Goal: Task Accomplishment & Management: Use online tool/utility

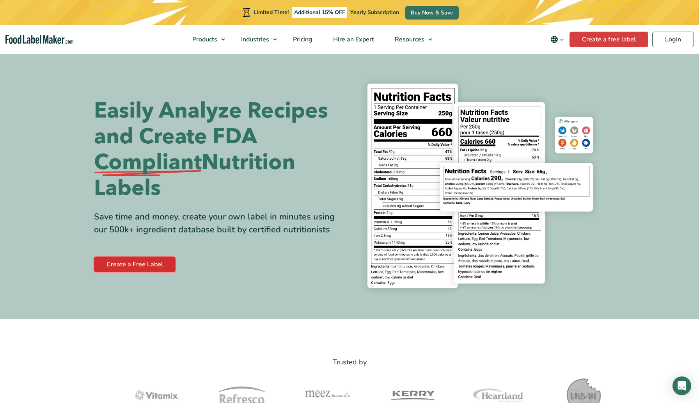
click at [143, 268] on link "Create a Free Label" at bounding box center [135, 264] width 82 height 16
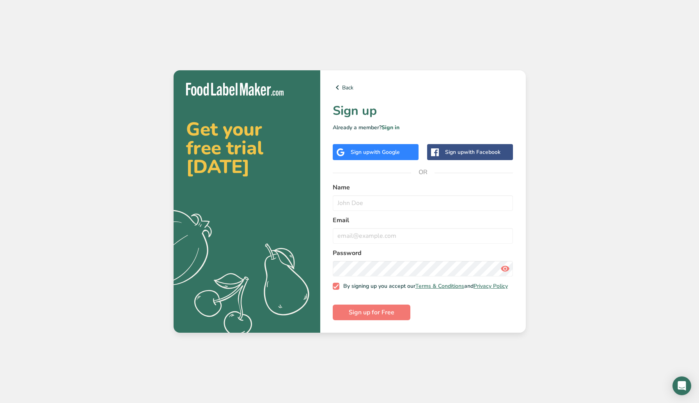
click at [362, 151] on div "Sign up with Google" at bounding box center [375, 152] width 49 height 8
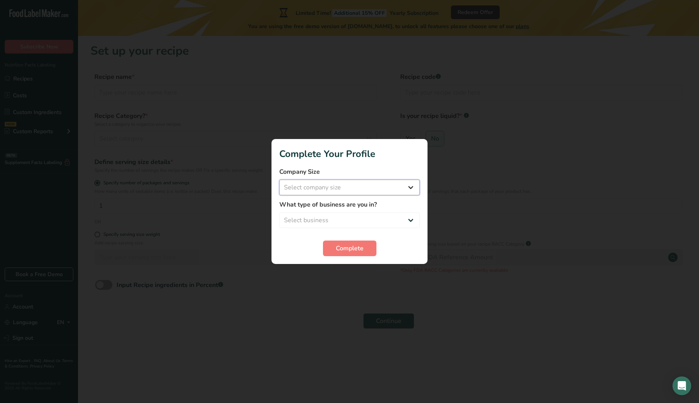
click at [396, 188] on select "Select company size Fewer than 10 Employees 10 to 50 Employees 51 to 500 Employ…" at bounding box center [349, 187] width 140 height 16
select select "1"
click at [340, 220] on select "Select business Packaged Food Manufacturer Restaurant & Cafe Bakery Meal Plans …" at bounding box center [349, 220] width 140 height 16
select select "8"
click at [340, 245] on span "Complete" at bounding box center [350, 247] width 28 height 9
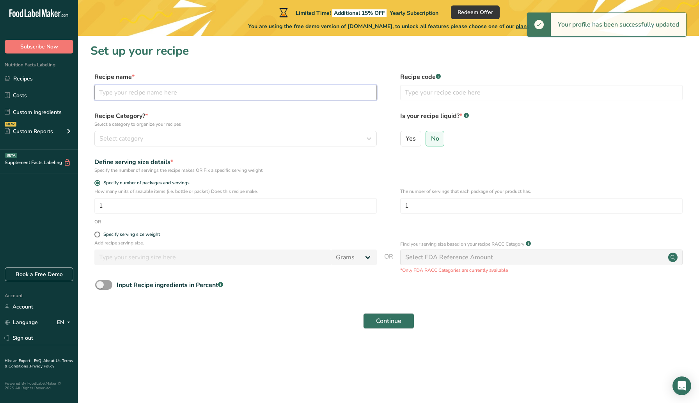
click at [193, 90] on input "text" at bounding box center [235, 93] width 282 height 16
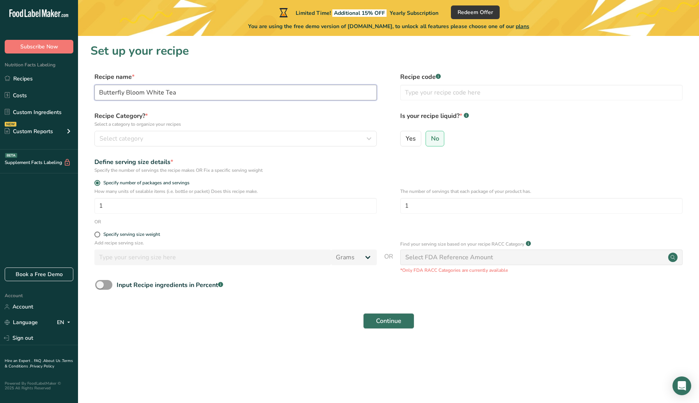
type input "Butterfly Bloom White Tea"
click at [440, 94] on input "text" at bounding box center [541, 93] width 282 height 16
type input "BBWT"
click at [257, 126] on p "Select a category to organize your recipes" at bounding box center [235, 124] width 282 height 7
click at [253, 141] on div "Select category" at bounding box center [233, 138] width 268 height 9
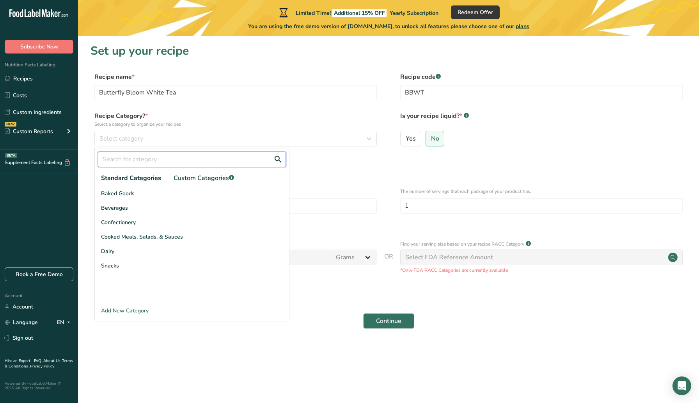
click at [143, 161] on input "text" at bounding box center [192, 159] width 188 height 16
type input "t"
click at [196, 176] on span "Custom Categories .a-a{fill:#347362;}.b-a{fill:#fff;}" at bounding box center [204, 177] width 60 height 9
click at [129, 172] on link "Standard Categories" at bounding box center [131, 178] width 72 height 16
click at [122, 207] on span "Beverages" at bounding box center [114, 208] width 27 height 8
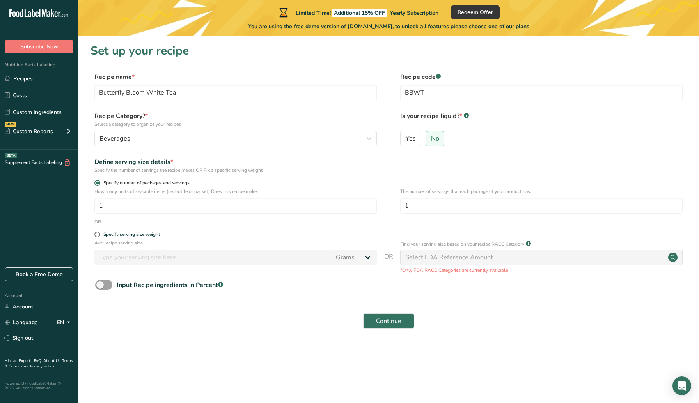
click at [140, 182] on span "Specify number of packages and servings" at bounding box center [144, 183] width 89 height 6
click at [99, 182] on input "Specify number of packages and servings" at bounding box center [96, 182] width 5 height 5
click at [161, 208] on input "1" at bounding box center [235, 206] width 282 height 16
click at [176, 182] on span "Specify number of packages and servings" at bounding box center [144, 183] width 89 height 6
click at [99, 182] on input "Specify number of packages and servings" at bounding box center [96, 182] width 5 height 5
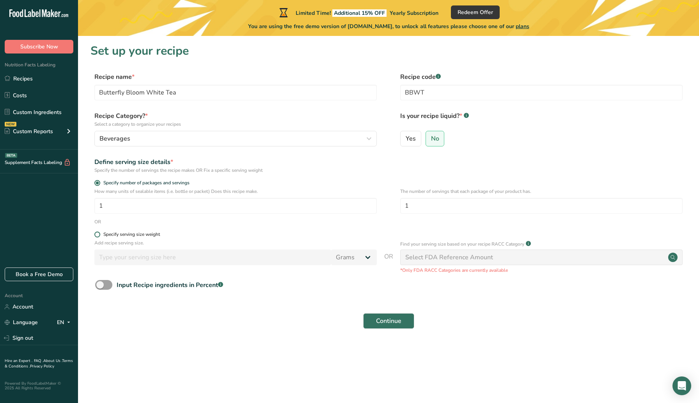
click at [107, 234] on div "Specify serving size weight" at bounding box center [131, 234] width 57 height 6
click at [99, 234] on input "Specify serving size weight" at bounding box center [96, 234] width 5 height 5
radio input "true"
radio input "false"
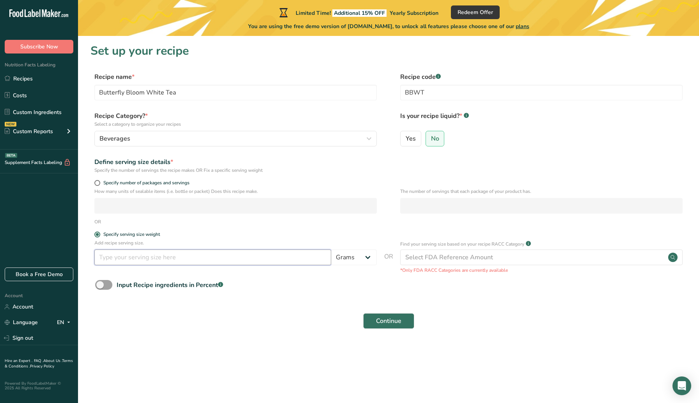
click at [161, 253] on input "number" at bounding box center [212, 257] width 237 height 16
click at [222, 256] on input "number" at bounding box center [212, 257] width 237 height 16
type input "2.5"
click at [295, 327] on div "Continue" at bounding box center [388, 320] width 596 height 25
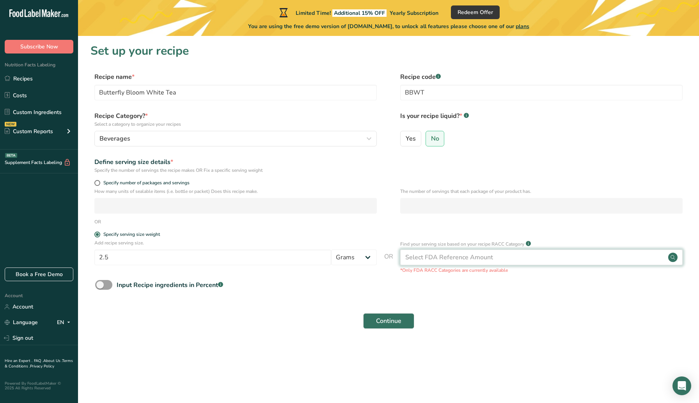
click at [454, 257] on div "Select FDA Reference Amount" at bounding box center [449, 256] width 88 height 9
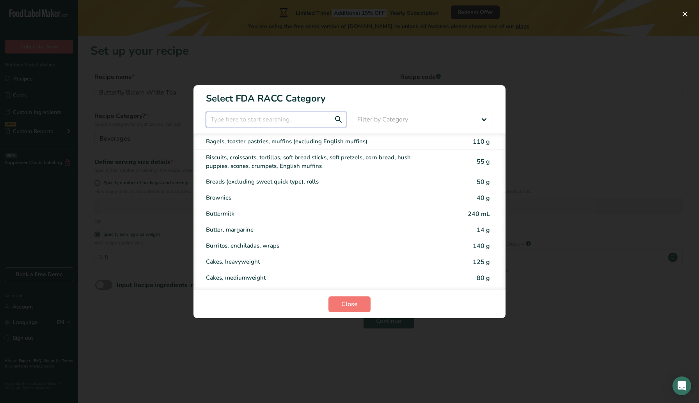
click at [307, 118] on input "RACC Category Selection Modal" at bounding box center [276, 120] width 140 height 16
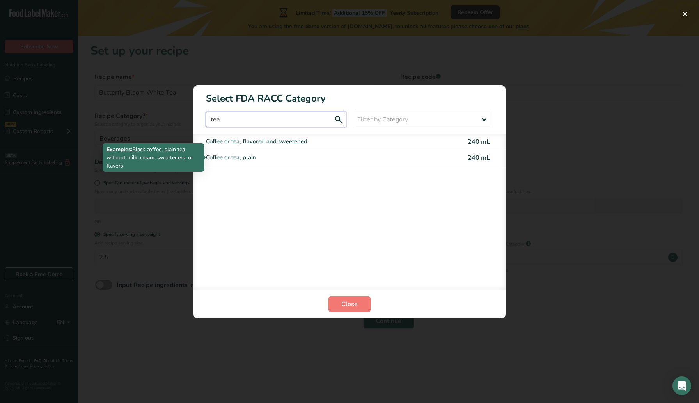
type input "tea"
click at [235, 160] on div "Coffee or tea, plain" at bounding box center [317, 157] width 222 height 9
type input "240"
select select "17"
select select "22"
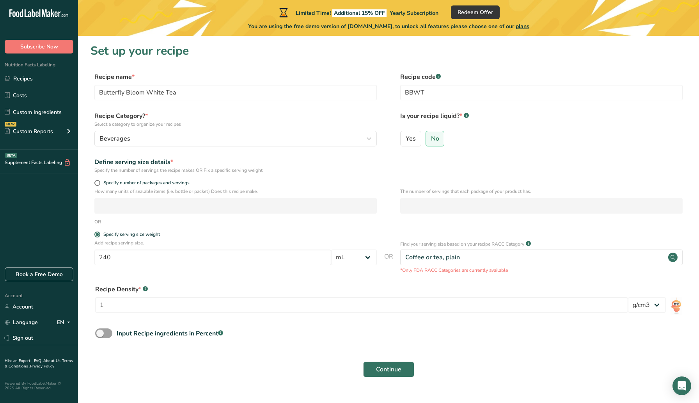
click at [443, 271] on p "*Only FDA RACC Categories are currently available" at bounding box center [541, 269] width 282 height 7
click at [299, 280] on div "Recipe Density * .a-a{fill:#347362;}.b-a{fill:#fff;} 1 lb/ft3 g/cm3" at bounding box center [388, 301] width 596 height 42
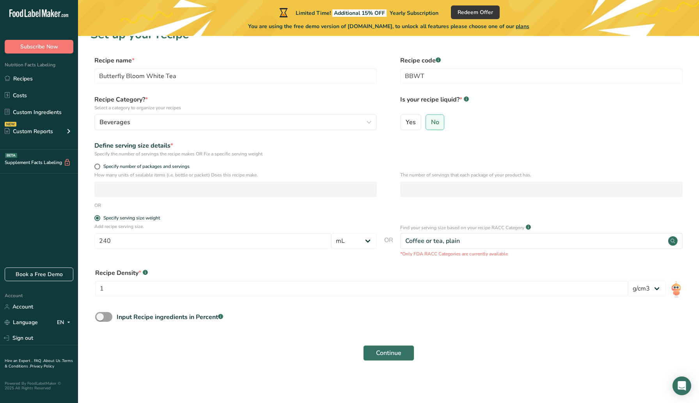
click at [453, 255] on p "*Only FDA RACC Categories are currently available" at bounding box center [541, 253] width 282 height 7
click at [160, 356] on div "Continue" at bounding box center [388, 352] width 596 height 25
click at [99, 314] on span at bounding box center [103, 317] width 17 height 10
click at [99, 314] on input "Input Recipe ingredients in Percent .a-a{fill:#347362;}.b-a{fill:#fff;}" at bounding box center [97, 316] width 5 height 5
checkbox input "true"
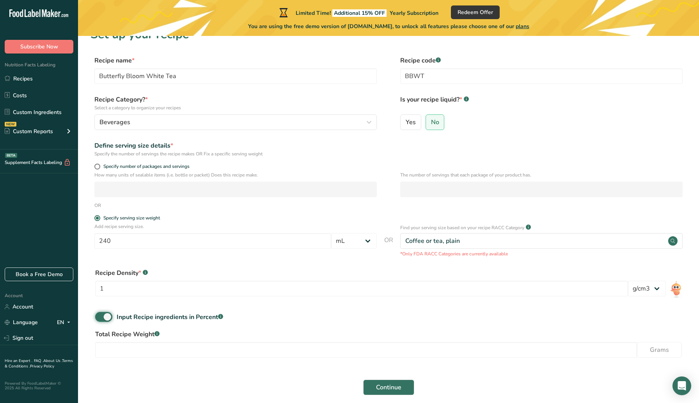
scroll to position [51, 0]
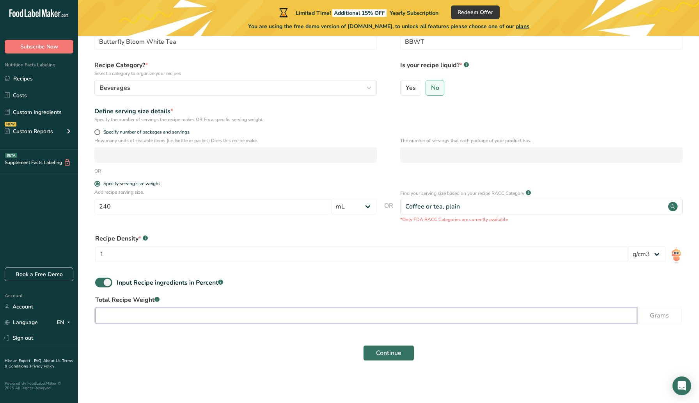
click at [188, 316] on input "number" at bounding box center [366, 315] width 542 height 16
type input "113"
click at [216, 353] on div "Continue" at bounding box center [388, 352] width 596 height 25
click at [110, 281] on span at bounding box center [103, 282] width 17 height 10
click at [100, 281] on input "Input Recipe ingredients in Percent .a-a{fill:#347362;}.b-a{fill:#fff;}" at bounding box center [97, 282] width 5 height 5
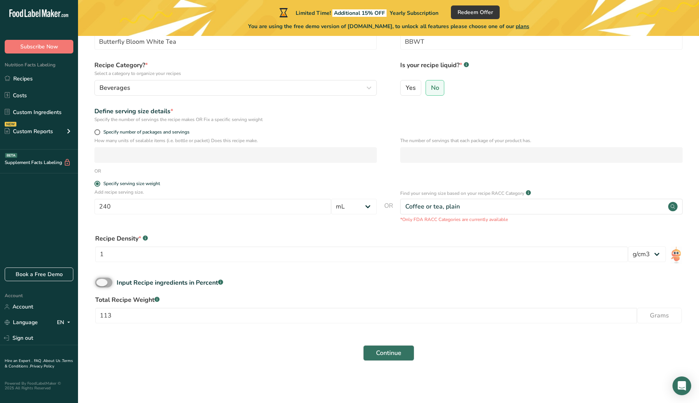
scroll to position [16, 0]
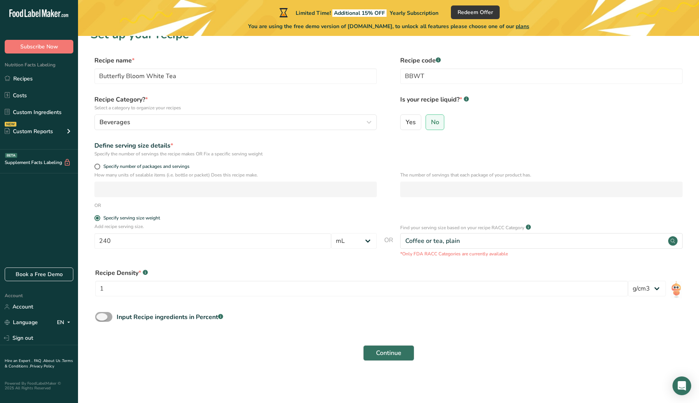
click at [105, 314] on span at bounding box center [103, 317] width 17 height 10
click at [100, 314] on input "Input Recipe ingredients in Percent .a-a{fill:#347362;}.b-a{fill:#fff;}" at bounding box center [97, 316] width 5 height 5
checkbox input "true"
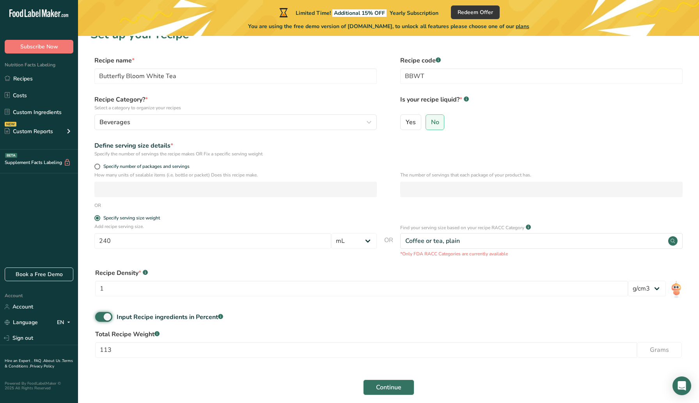
scroll to position [51, 0]
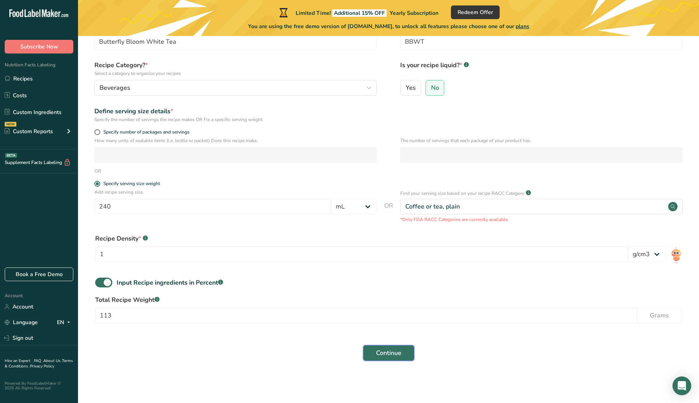
click at [390, 351] on span "Continue" at bounding box center [388, 352] width 25 height 9
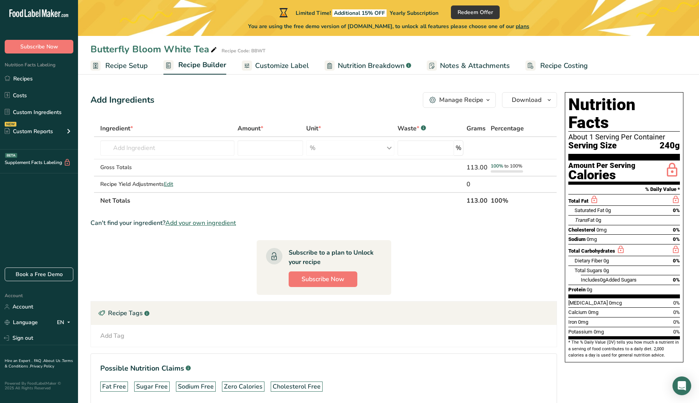
scroll to position [39, 0]
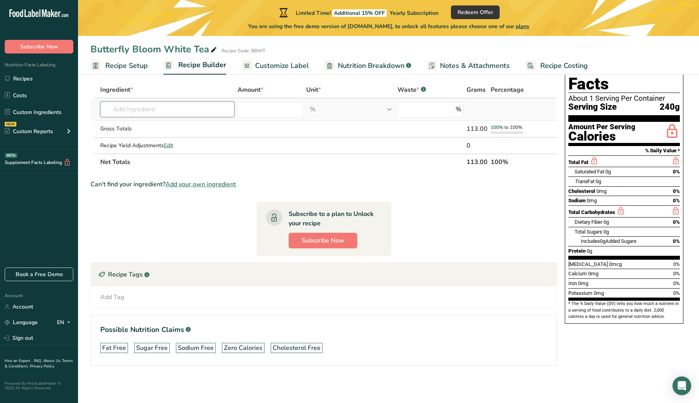
click at [134, 110] on input "text" at bounding box center [167, 109] width 134 height 16
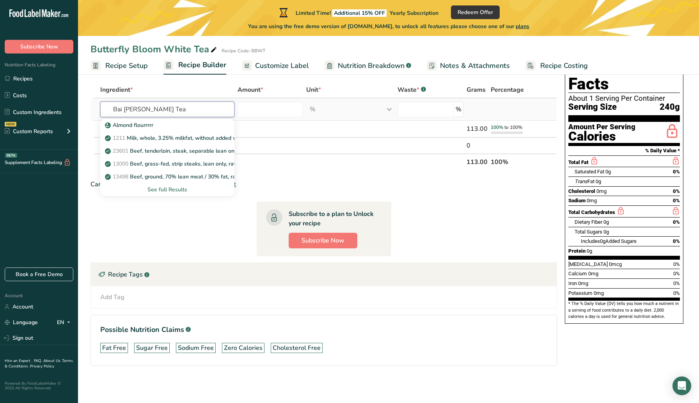
type input "Bai [PERSON_NAME] Tea"
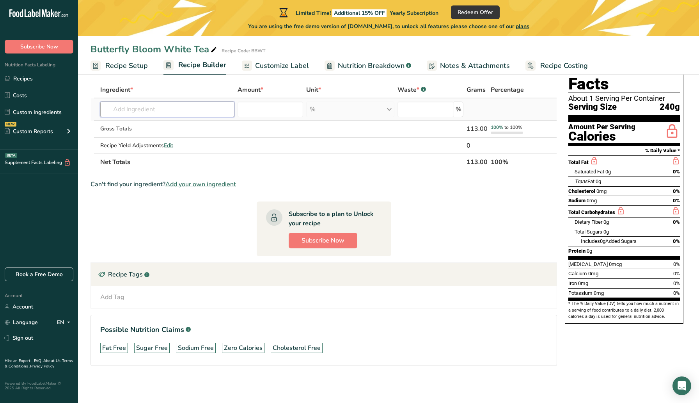
click at [151, 104] on input "text" at bounding box center [167, 109] width 134 height 16
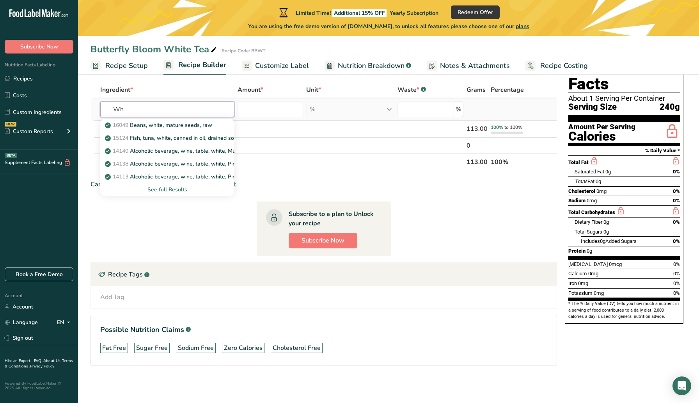
type input "W"
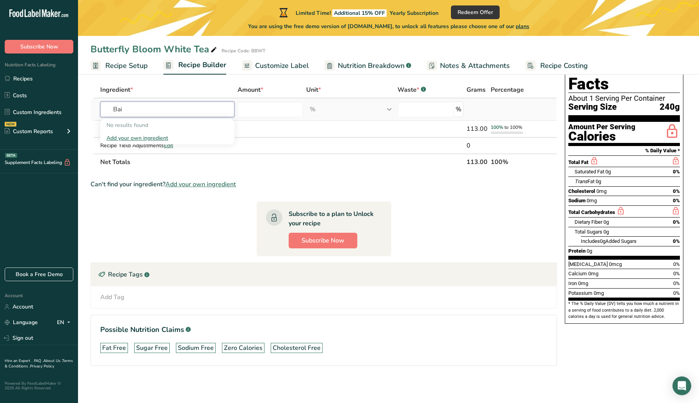
type input "Bai"
click at [151, 138] on div "Add your own ingredient" at bounding box center [167, 138] width 122 height 8
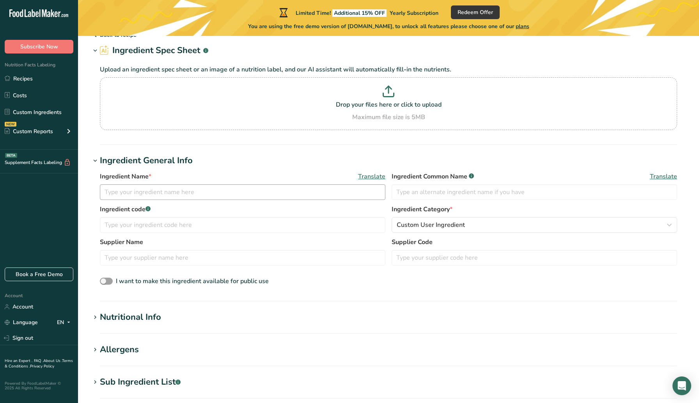
scroll to position [33, 0]
click at [262, 71] on p "Upload an ingredient spec sheet or an image of a nutrition label, and our AI as…" at bounding box center [388, 70] width 577 height 9
click at [198, 196] on input "text" at bounding box center [243, 193] width 286 height 16
type input "Bai [PERSON_NAME] Tea"
click at [661, 180] on span "Translate" at bounding box center [663, 177] width 27 height 9
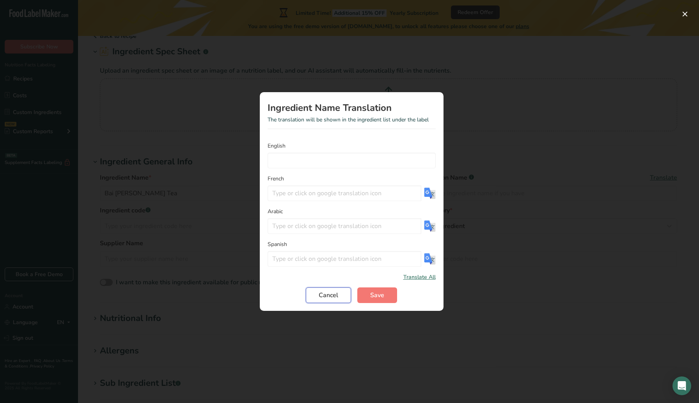
click at [340, 295] on button "Cancel" at bounding box center [328, 295] width 45 height 16
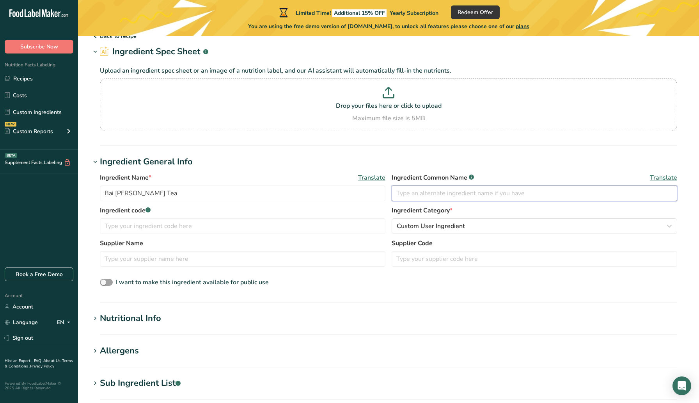
click at [457, 190] on input "text" at bounding box center [535, 193] width 286 height 16
type input "White Tea"
click at [236, 227] on input "text" at bounding box center [243, 226] width 286 height 16
type input "BMDWT"
click at [443, 223] on span "Custom User Ingredient" at bounding box center [431, 225] width 68 height 9
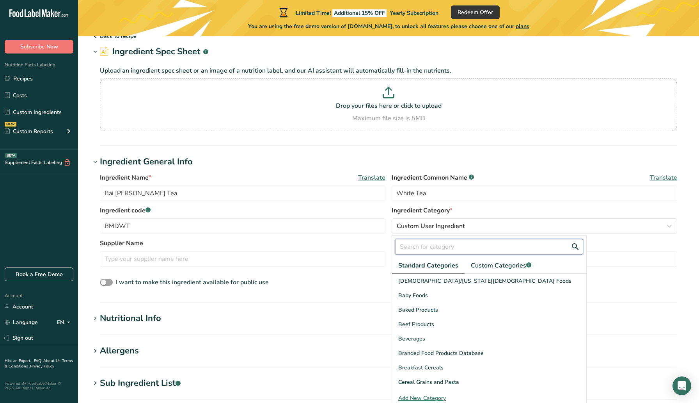
click at [430, 250] on input "text" at bounding box center [489, 247] width 188 height 16
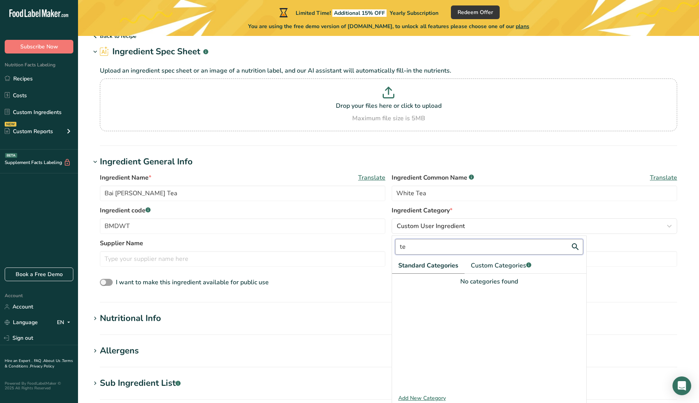
type input "t"
type input "herb"
click at [461, 283] on div "Spices and Herbs" at bounding box center [489, 280] width 194 height 14
click at [218, 257] on input "text" at bounding box center [243, 259] width 286 height 16
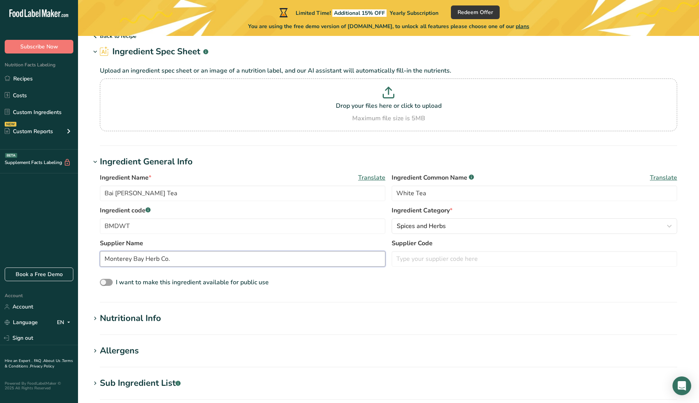
type input "Monterey Bay Herb Co."
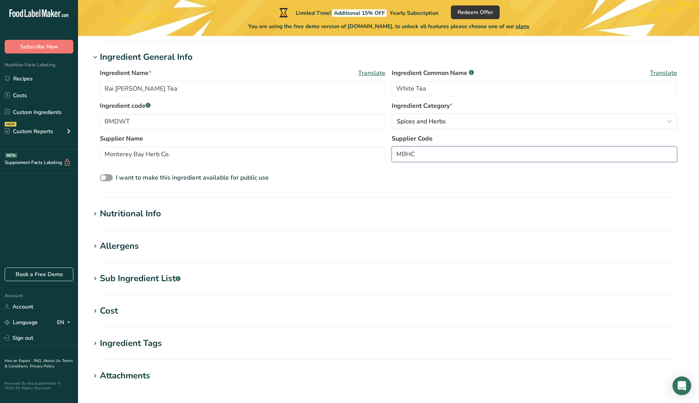
scroll to position [140, 0]
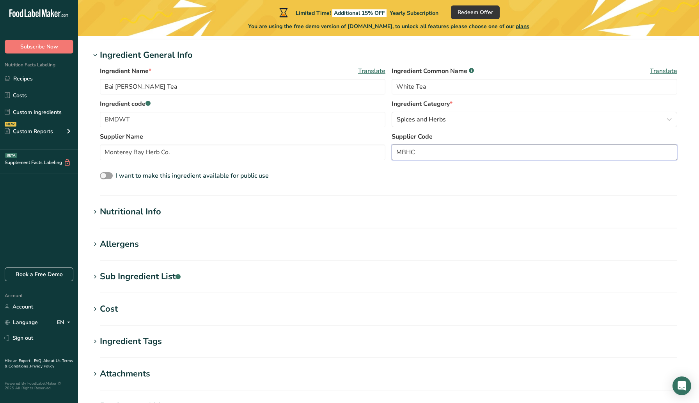
type input "MBHC"
click at [140, 212] on div "Nutritional Info" at bounding box center [130, 211] width 61 height 13
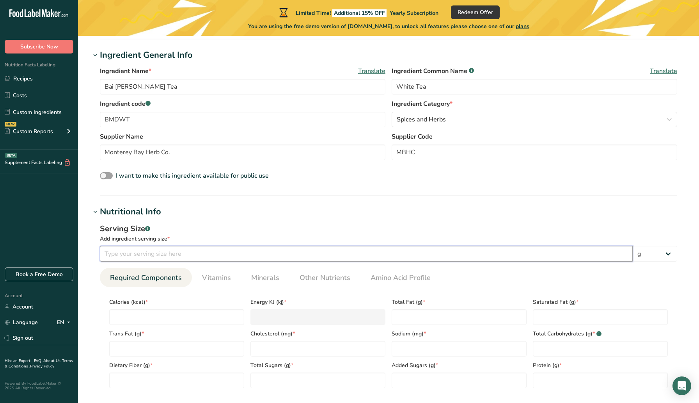
click at [174, 252] on input "number" at bounding box center [366, 254] width 533 height 16
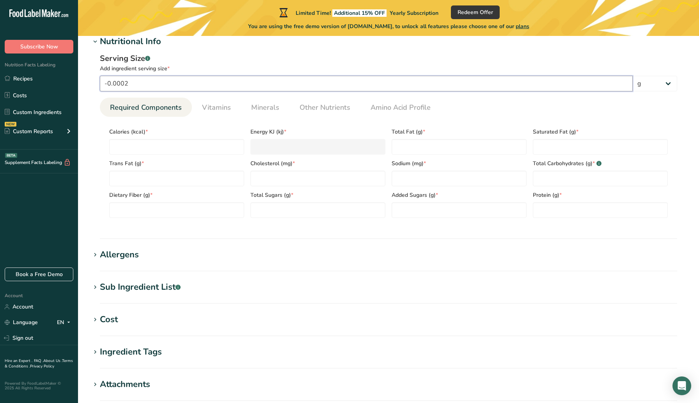
scroll to position [175, 0]
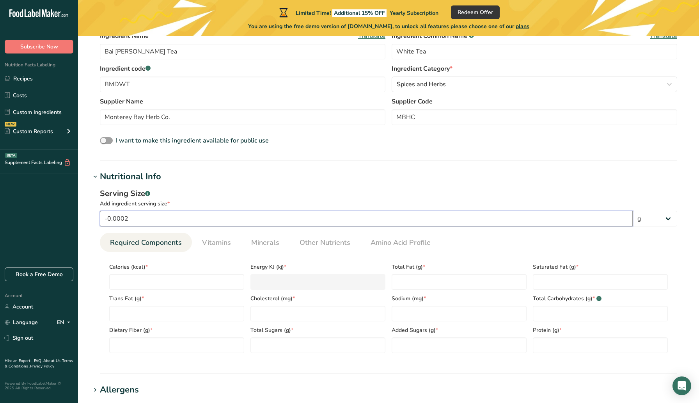
type input "-0.0002"
click at [418, 279] on Fat "number" at bounding box center [459, 282] width 135 height 16
click at [124, 278] on input "number" at bounding box center [176, 282] width 135 height 16
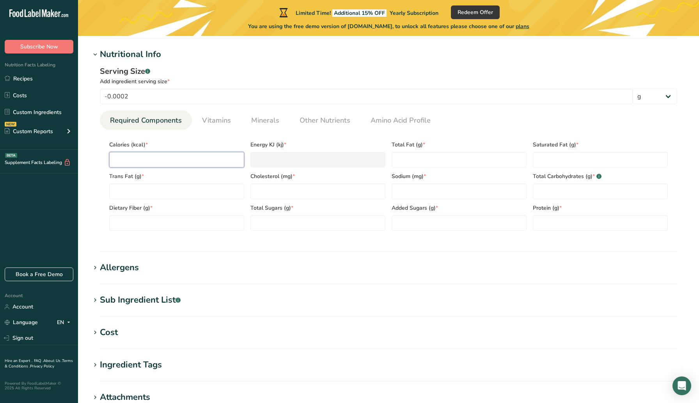
scroll to position [298, 0]
type input "1"
type KJ "4.2"
type input "0"
type KJ "0"
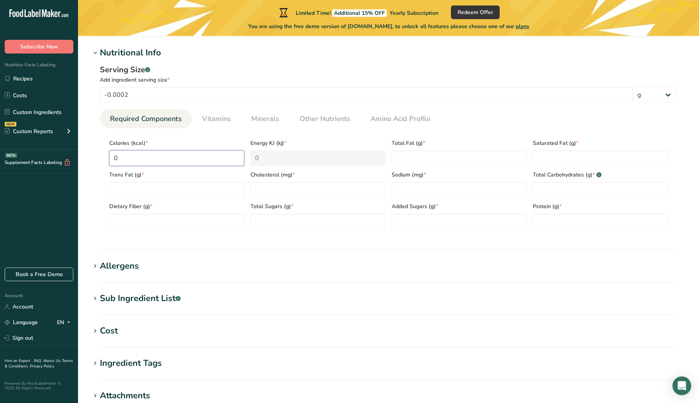
type input "2"
type KJ "8.4"
type input "0"
type KJ "0"
type input "1"
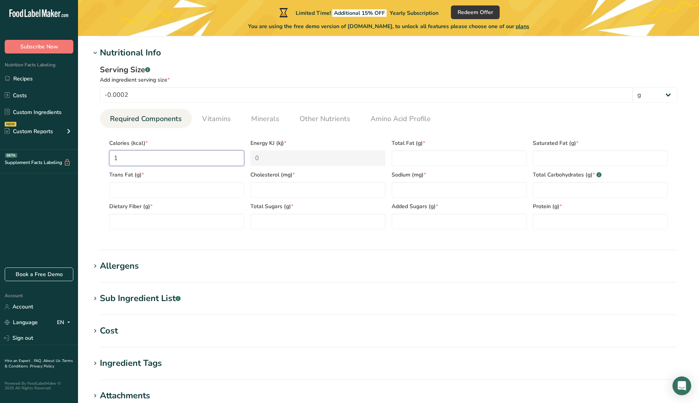
type KJ "4.2"
type input "1"
click at [412, 154] on Fat "number" at bounding box center [459, 158] width 135 height 16
type Fat "0"
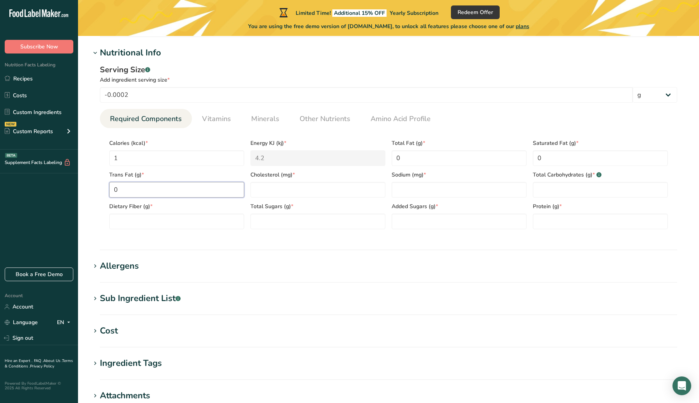
type Fat "0"
type input "0"
click at [130, 158] on input "1" at bounding box center [176, 158] width 135 height 16
type input "0"
type KJ "0"
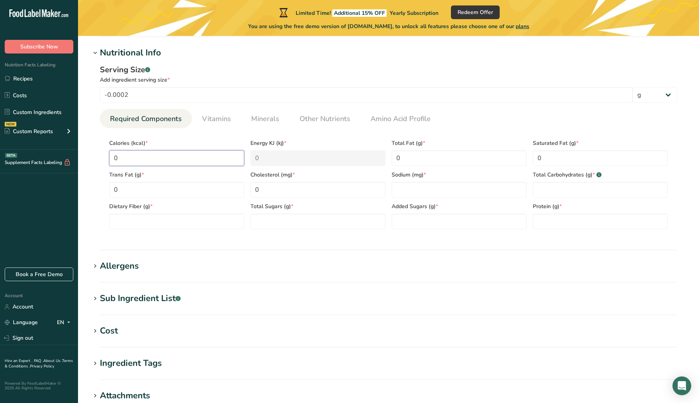
type input "2"
type KJ "8.4"
type input "2"
click at [406, 189] on input "number" at bounding box center [459, 190] width 135 height 16
type input "5"
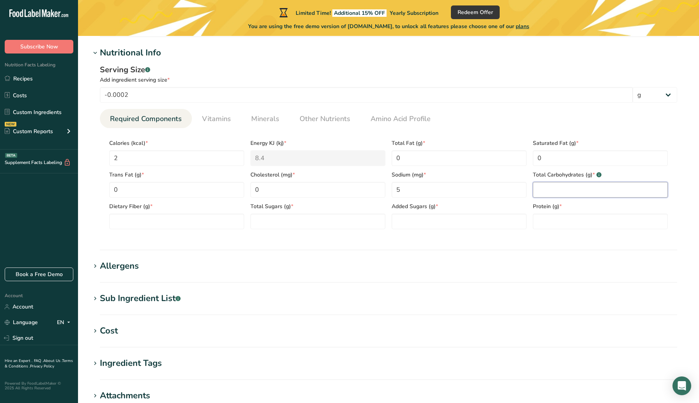
click at [569, 188] on Carbohydrates "number" at bounding box center [600, 190] width 135 height 16
type Carbohydrates "86"
click at [196, 214] on Fiber "number" at bounding box center [176, 221] width 135 height 16
type Fiber "8"
click at [303, 219] on Sugars "number" at bounding box center [317, 221] width 135 height 16
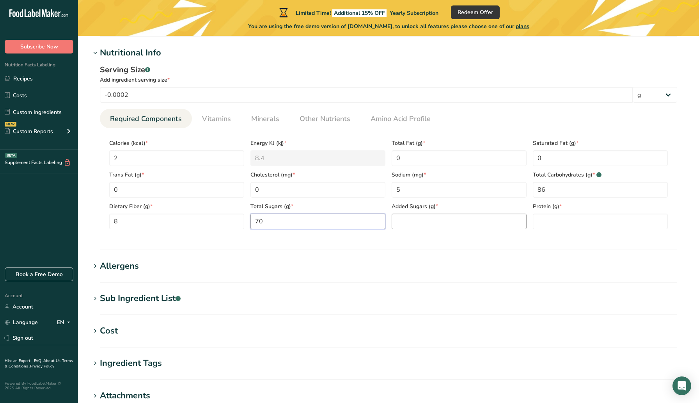
type Sugars "70"
click at [470, 224] on Sugars "number" at bounding box center [459, 221] width 135 height 16
type Sugars "0"
click at [548, 223] on input "number" at bounding box center [600, 221] width 135 height 16
type input "2.5"
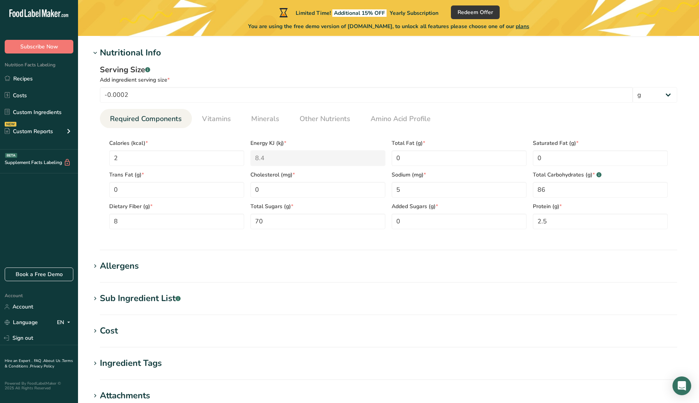
click at [134, 268] on div "Allergens" at bounding box center [119, 265] width 39 height 13
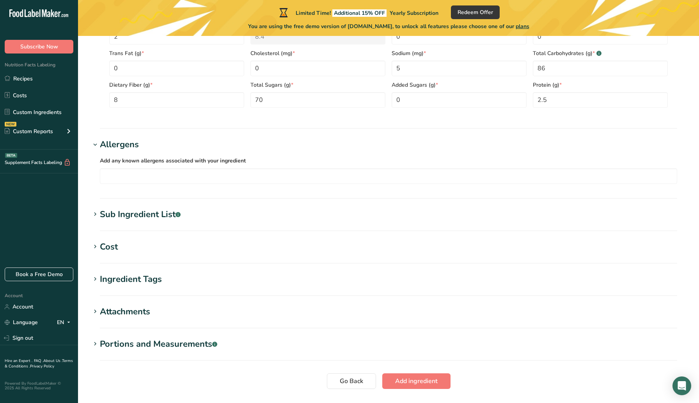
scroll to position [431, 0]
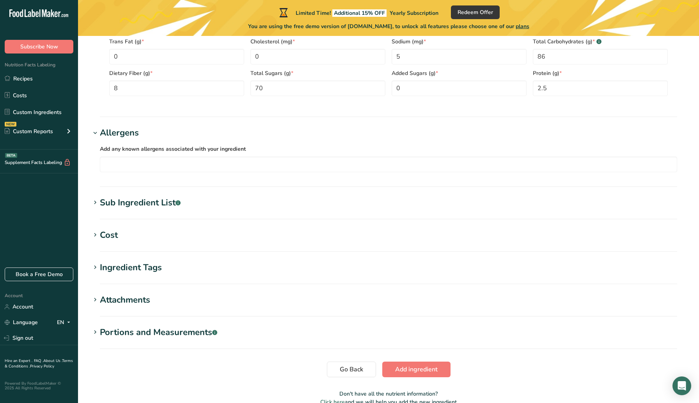
click at [137, 204] on div "Sub Ingredient List .a-a{fill:#347362;}.b-a{fill:#fff;}" at bounding box center [140, 202] width 81 height 13
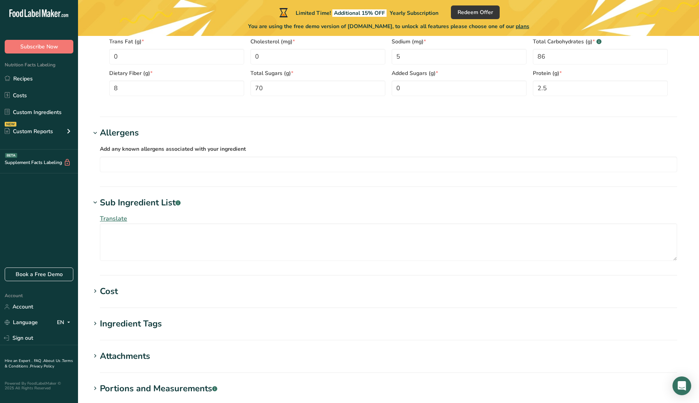
click at [137, 202] on div "Sub Ingredient List .a-a{fill:#347362;}.b-a{fill:#fff;}" at bounding box center [140, 202] width 81 height 13
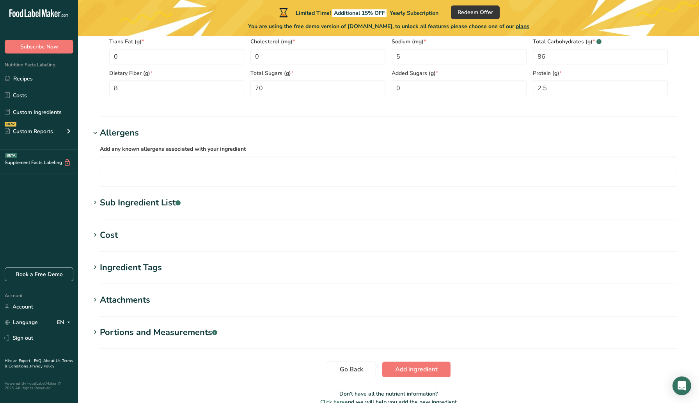
click at [114, 233] on div "Cost" at bounding box center [109, 235] width 18 height 13
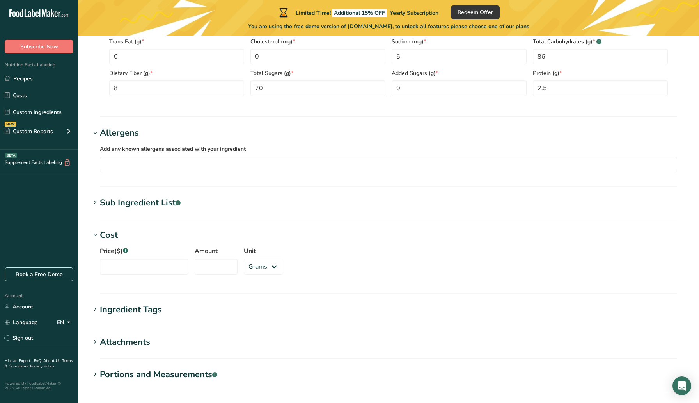
click at [114, 233] on div "Cost" at bounding box center [109, 235] width 18 height 13
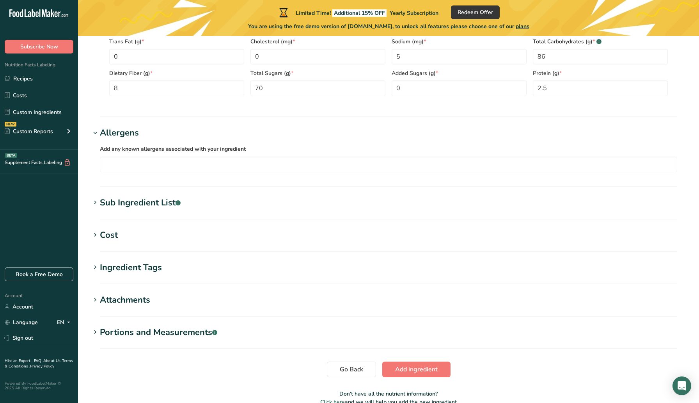
click at [114, 233] on div "Cost" at bounding box center [109, 235] width 18 height 13
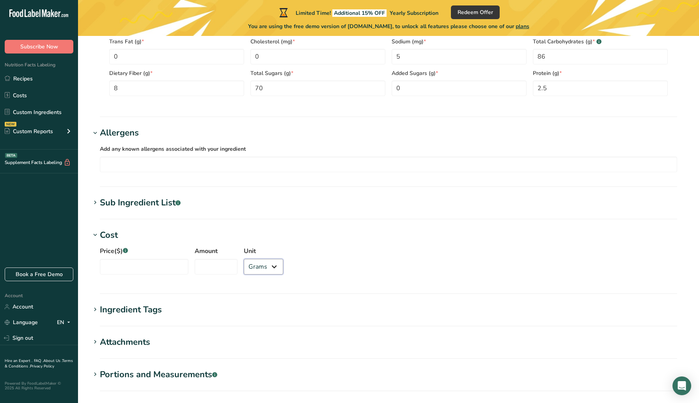
click at [246, 265] on select "Grams kg mg mcg lb oz" at bounding box center [263, 267] width 39 height 16
click at [130, 268] on input "Price($) .a-a{fill:#347362;}.b-a{fill:#fff;}" at bounding box center [144, 267] width 89 height 16
click at [94, 235] on icon at bounding box center [95, 234] width 7 height 11
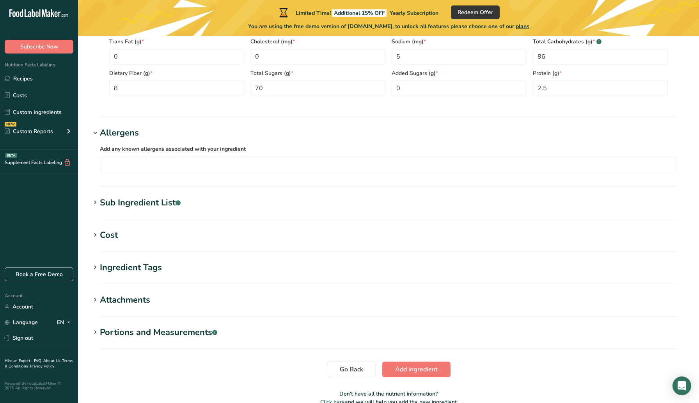
click at [98, 267] on icon at bounding box center [95, 267] width 7 height 11
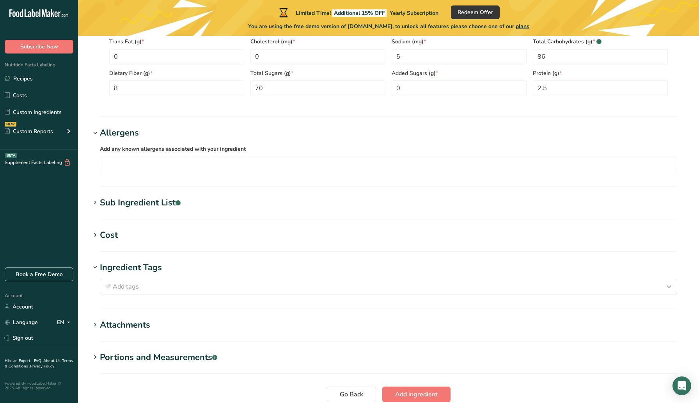
click at [97, 267] on icon at bounding box center [95, 267] width 7 height 11
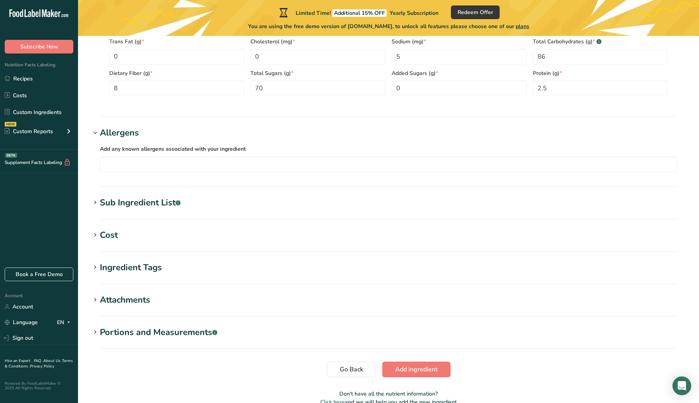
click at [97, 331] on icon at bounding box center [95, 331] width 7 height 11
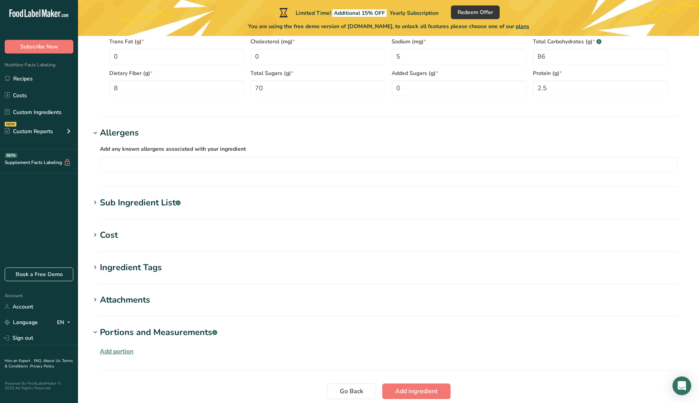
click at [97, 331] on icon at bounding box center [95, 331] width 7 height 11
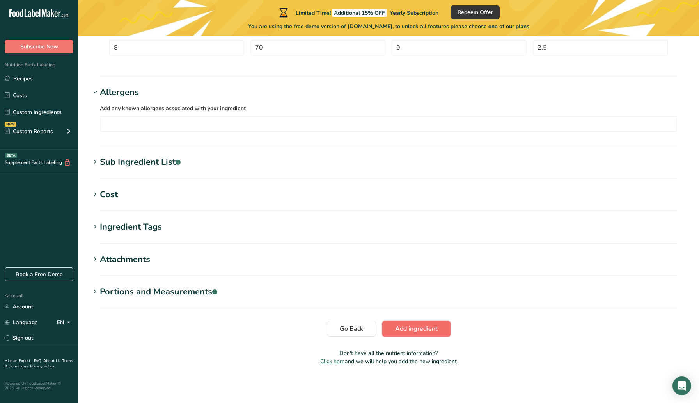
click at [421, 331] on span "Add ingredient" at bounding box center [416, 328] width 43 height 9
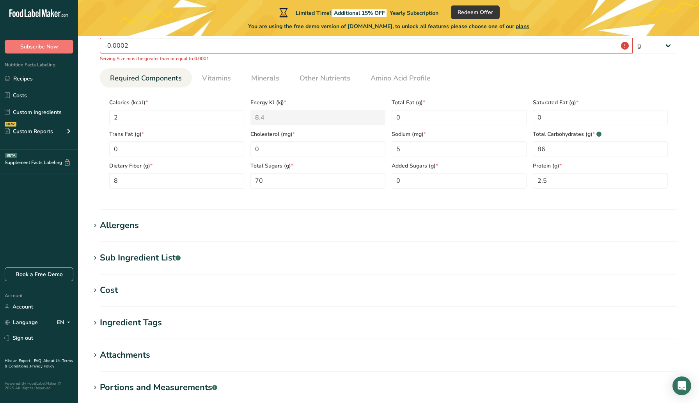
scroll to position [0, 0]
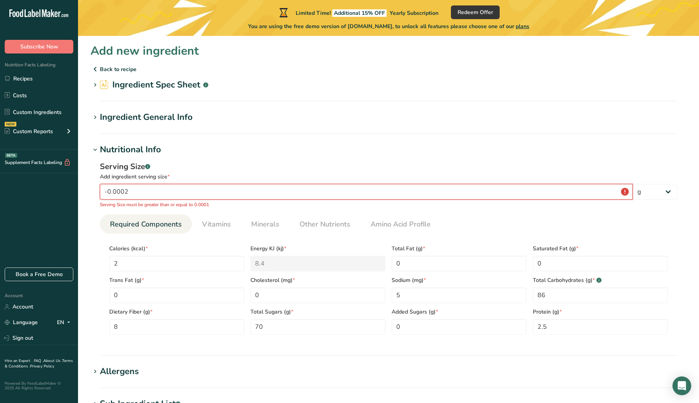
click at [290, 190] on input "-0.0002" at bounding box center [366, 192] width 533 height 16
drag, startPoint x: 287, startPoint y: 190, endPoint x: 114, endPoint y: 180, distance: 173.5
click at [114, 180] on div "Serving Size .a-a{fill:#347362;}.b-a{fill:#fff;} Add ingredient serving size * …" at bounding box center [388, 184] width 577 height 47
click at [231, 166] on div "Serving Size .a-a{fill:#347362;}.b-a{fill:#fff;}" at bounding box center [388, 167] width 577 height 12
click at [190, 190] on input "number" at bounding box center [366, 192] width 533 height 16
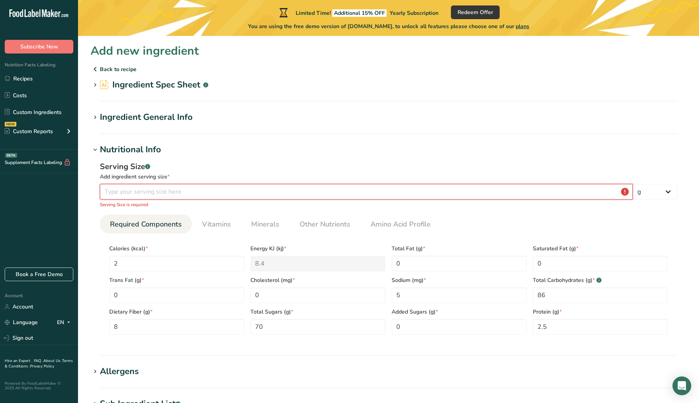
click at [245, 188] on input "number" at bounding box center [366, 192] width 533 height 16
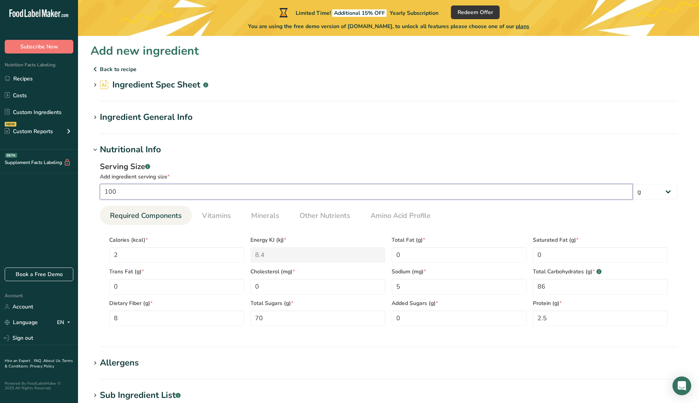
type input "100"
click at [383, 165] on div "Serving Size .a-a{fill:#347362;}.b-a{fill:#fff;}" at bounding box center [388, 167] width 577 height 12
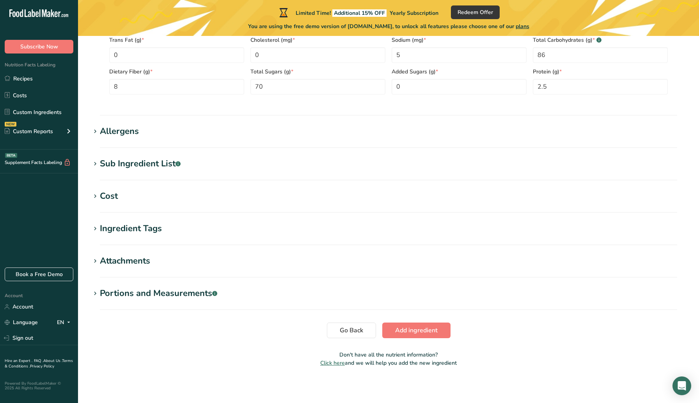
scroll to position [233, 0]
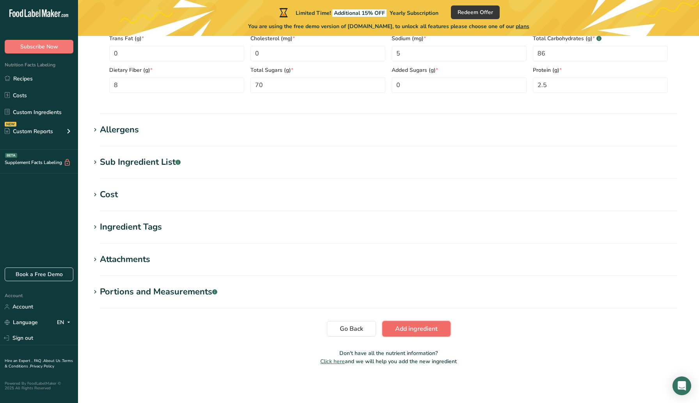
click at [415, 332] on span "Add ingredient" at bounding box center [416, 328] width 43 height 9
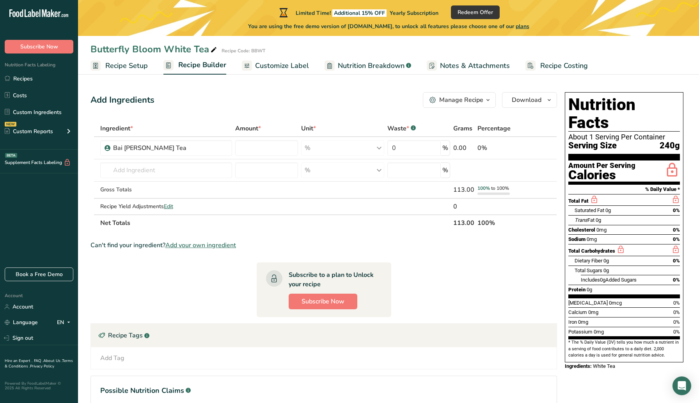
click at [480, 101] on div "Manage Recipe" at bounding box center [461, 99] width 44 height 9
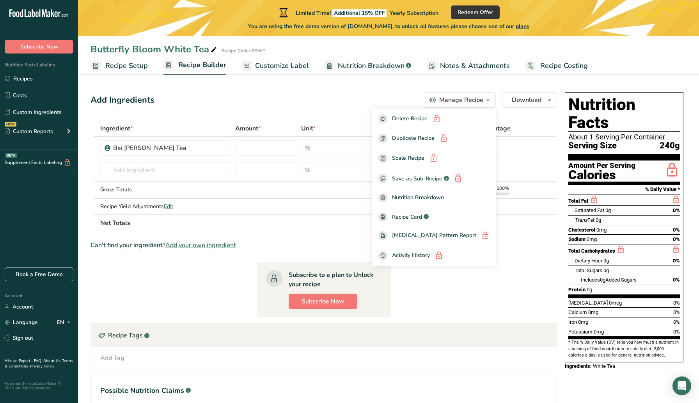
click at [340, 104] on div "Add Ingredients Manage Recipe Delete Recipe Duplicate Recipe Scale Recipe Save …" at bounding box center [323, 100] width 467 height 16
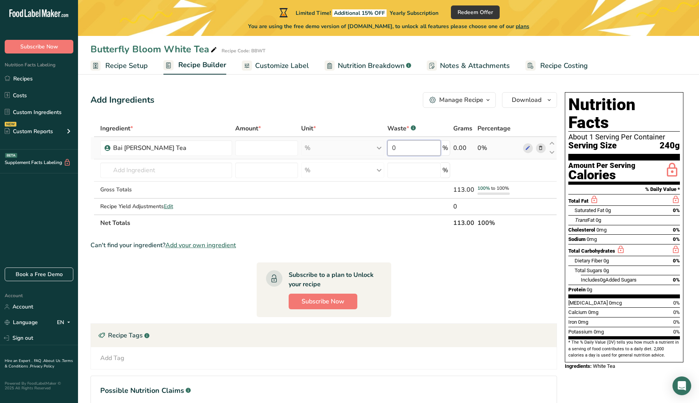
click at [401, 145] on input "0" at bounding box center [413, 148] width 53 height 16
click at [253, 143] on div "Ingredient * Amount * Unit * Waste * .a-a{fill:#347362;}.b-a{fill:#fff;} Grams …" at bounding box center [323, 175] width 467 height 111
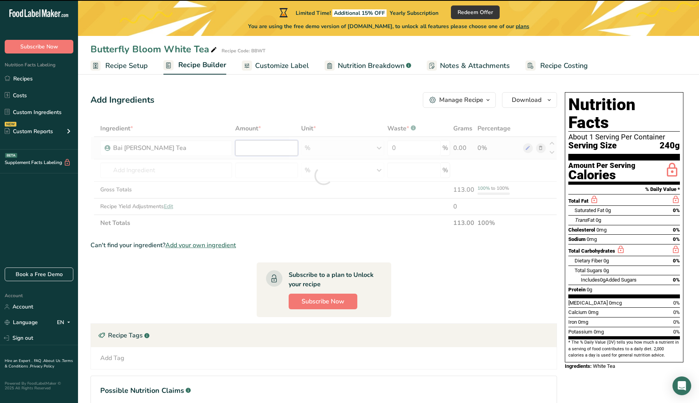
type input "0"
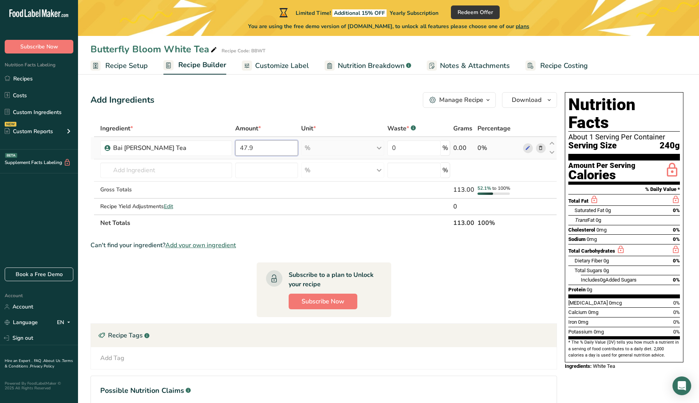
type input "47.9"
click at [136, 69] on span "Recipe Setup" at bounding box center [126, 65] width 43 height 11
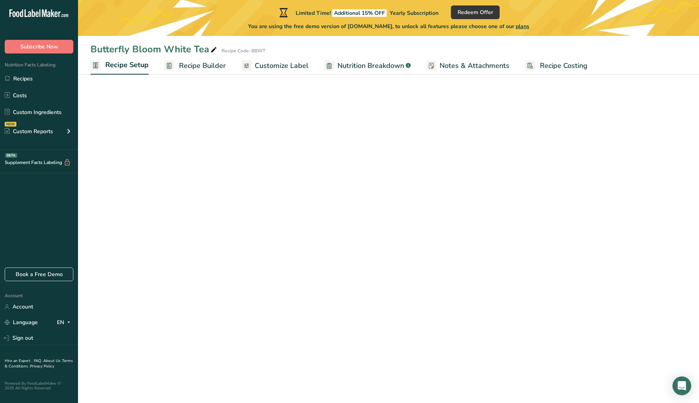
select select "17"
select select "22"
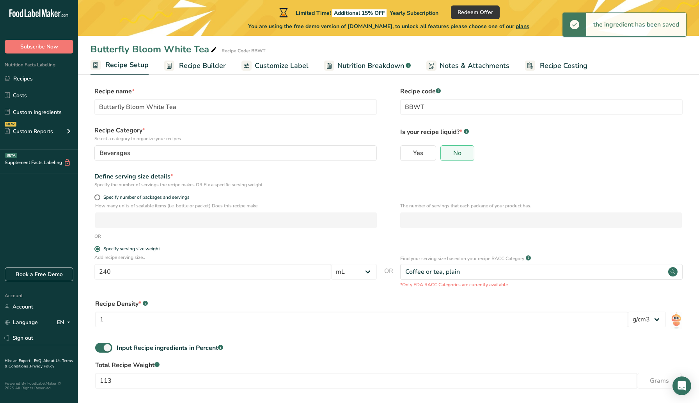
scroll to position [6, 0]
click at [368, 271] on select "Grams kg mg mcg lb oz l mL fl oz tbsp tsp cup qt gallon" at bounding box center [354, 271] width 46 height 16
select select "0"
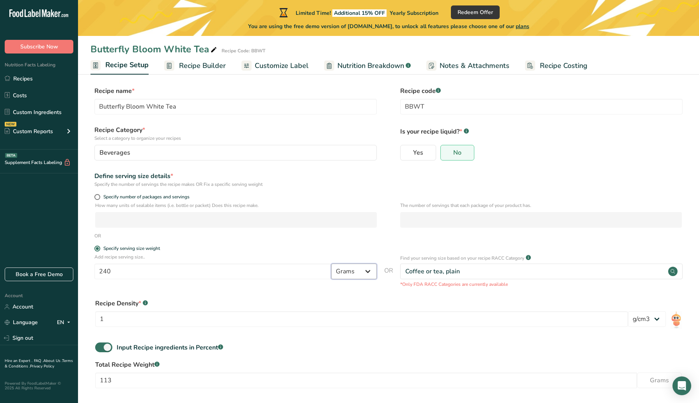
scroll to position [0, 0]
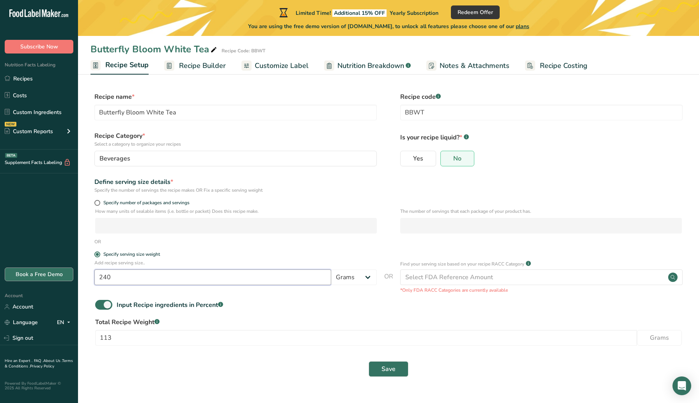
drag, startPoint x: 134, startPoint y: 279, endPoint x: 64, endPoint y: 279, distance: 70.2
click at [64, 279] on div ".a-20{fill:#fff;} Subscribe Now Nutrition Facts Labeling Recipes Costs Custom I…" at bounding box center [349, 201] width 699 height 403
type input "1"
type input "2.5"
click at [458, 275] on div "Select FDA Reference Amount" at bounding box center [449, 276] width 88 height 9
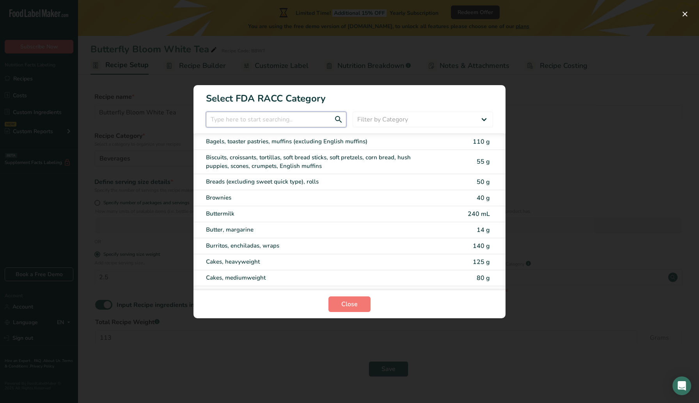
click at [280, 114] on input "RACC Category Selection Modal" at bounding box center [276, 120] width 140 height 16
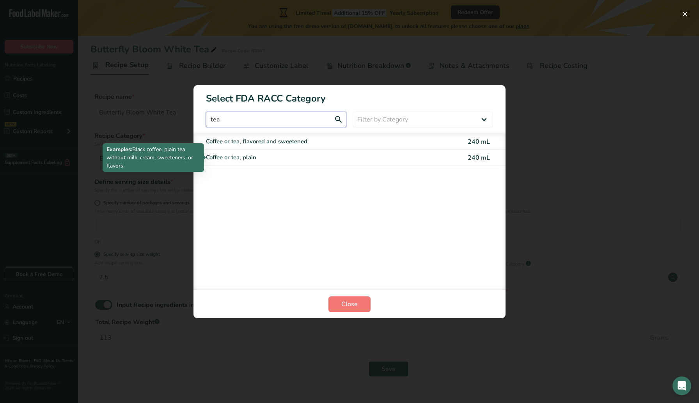
type input "tea"
click at [238, 160] on div "Coffee or tea, plain" at bounding box center [317, 157] width 222 height 9
type input "240"
select select "17"
select select "22"
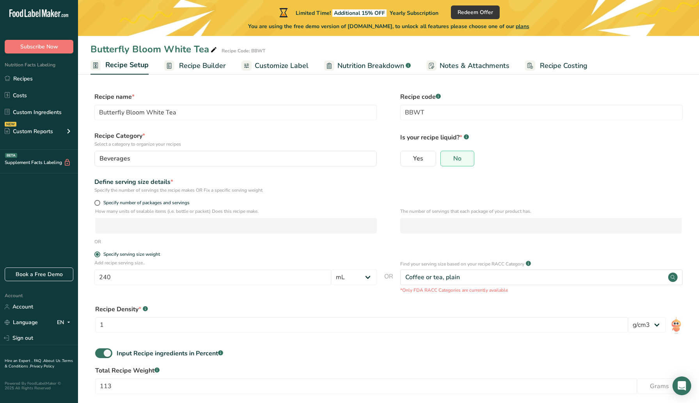
scroll to position [39, 0]
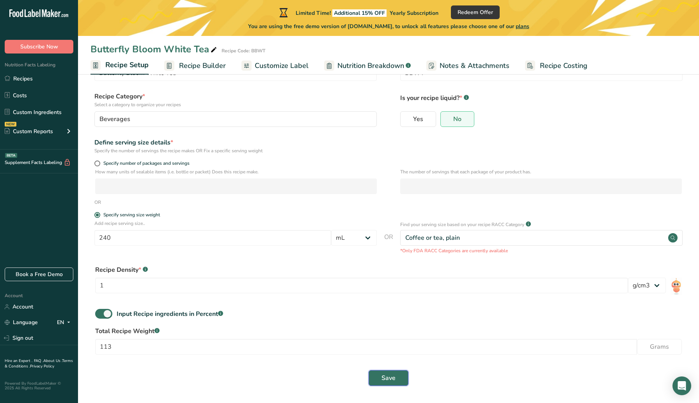
click at [399, 377] on button "Save" at bounding box center [389, 378] width 40 height 16
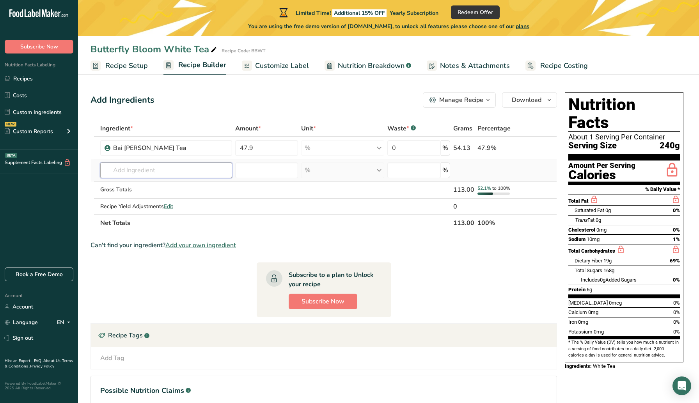
click at [138, 169] on input "text" at bounding box center [166, 170] width 132 height 16
type input "butterfly pea flowers"
click at [121, 197] on div "Add your own ingredient" at bounding box center [166, 199] width 120 height 8
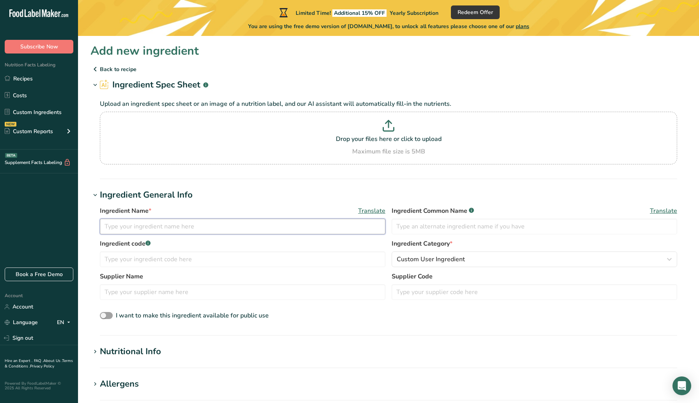
click at [144, 222] on input "text" at bounding box center [243, 226] width 286 height 16
type input "Butterfly Pea Flowers"
type input "BPF"
click at [179, 291] on input "text" at bounding box center [243, 292] width 286 height 16
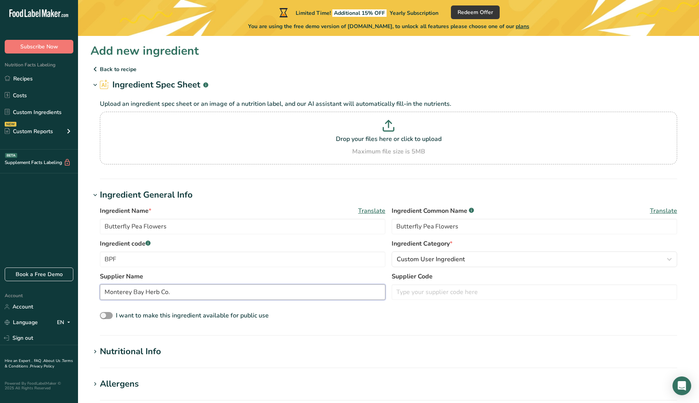
type input "Monterey Bay Herb Co."
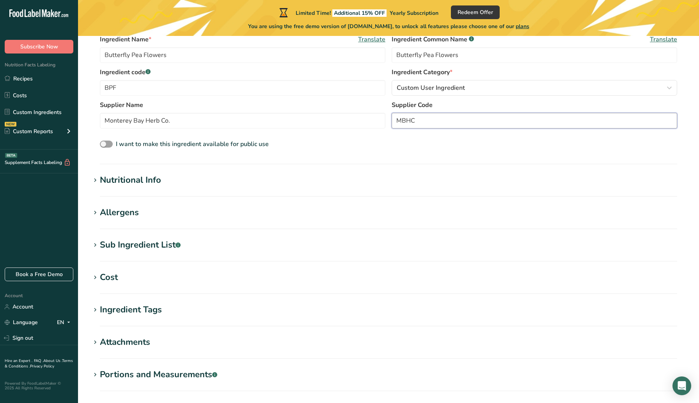
scroll to position [172, 0]
type input "MBHC"
click at [119, 178] on div "Nutritional Info" at bounding box center [130, 179] width 61 height 13
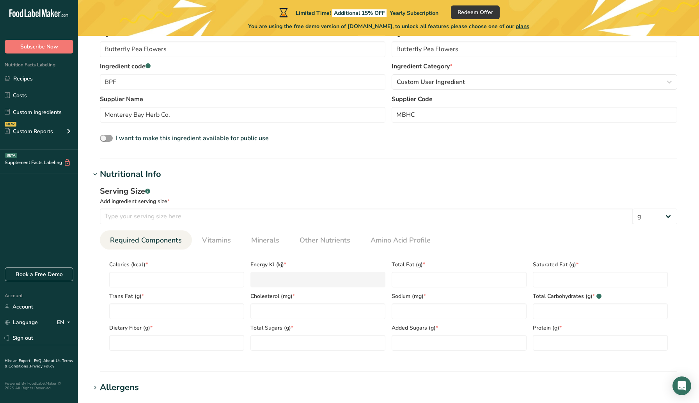
scroll to position [177, 0]
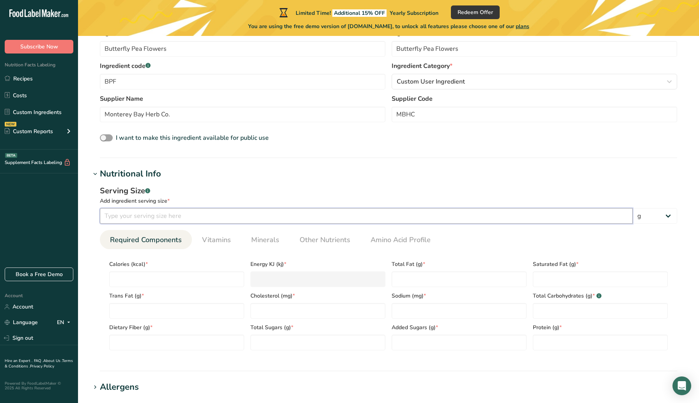
click at [141, 216] on input "number" at bounding box center [366, 216] width 533 height 16
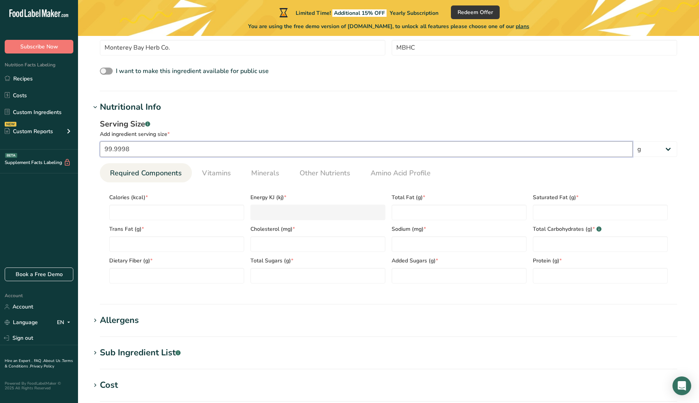
scroll to position [246, 0]
type input "99.9998"
click at [194, 209] on input "number" at bounding box center [176, 211] width 135 height 16
type input "3"
type KJ "12.6"
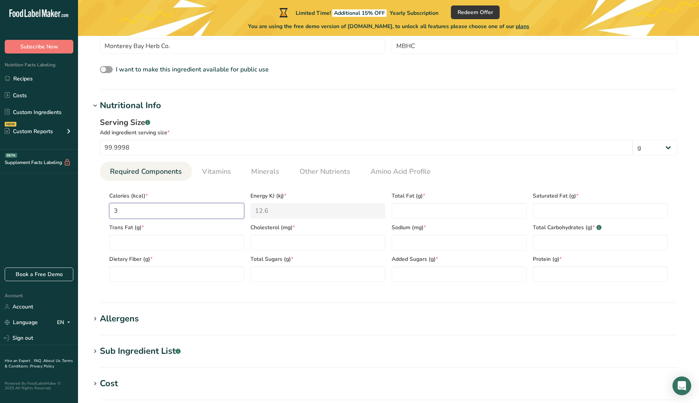
type input "3"
click at [432, 209] on Fat "number" at bounding box center [459, 211] width 135 height 16
type Fat "0"
click at [552, 212] on Fat "number" at bounding box center [600, 211] width 135 height 16
type Fat "0"
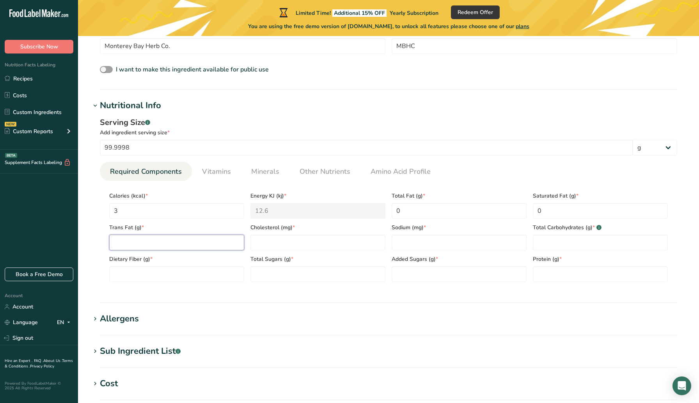
click at [217, 245] on Fat "number" at bounding box center [176, 242] width 135 height 16
type Fat "0"
click at [278, 241] on input "number" at bounding box center [317, 242] width 135 height 16
type input "0"
click at [435, 242] on input "number" at bounding box center [459, 242] width 135 height 16
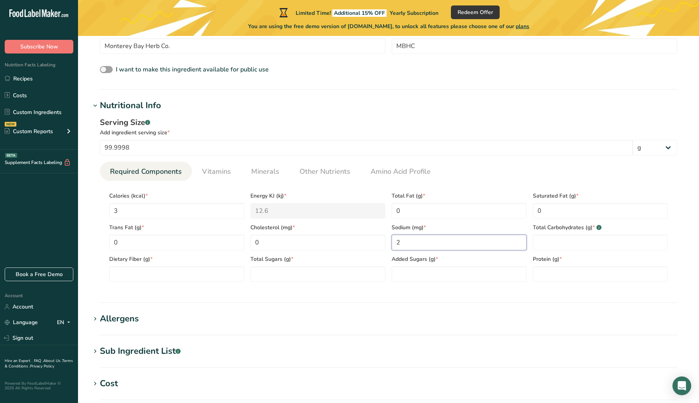
type input "2"
click at [543, 243] on Carbohydrates "number" at bounding box center [600, 242] width 135 height 16
type Carbohydrates "1"
click at [175, 273] on Fiber "number" at bounding box center [176, 274] width 135 height 16
type Fiber "0"
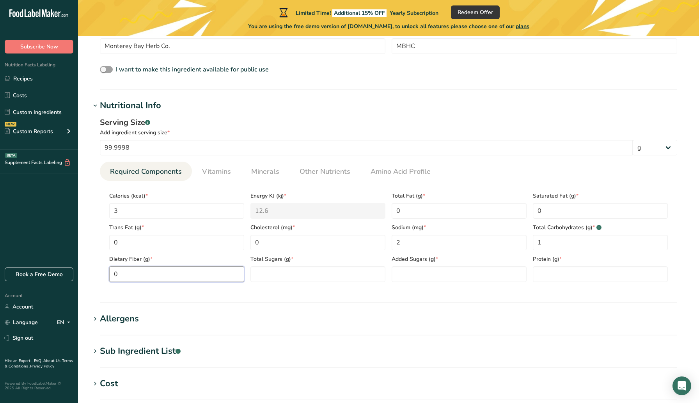
click at [224, 279] on Fiber "0" at bounding box center [176, 274] width 135 height 16
type Fiber "1"
click at [294, 275] on Sugars "number" at bounding box center [317, 274] width 135 height 16
type Sugars "0"
click at [433, 274] on Sugars "number" at bounding box center [459, 274] width 135 height 16
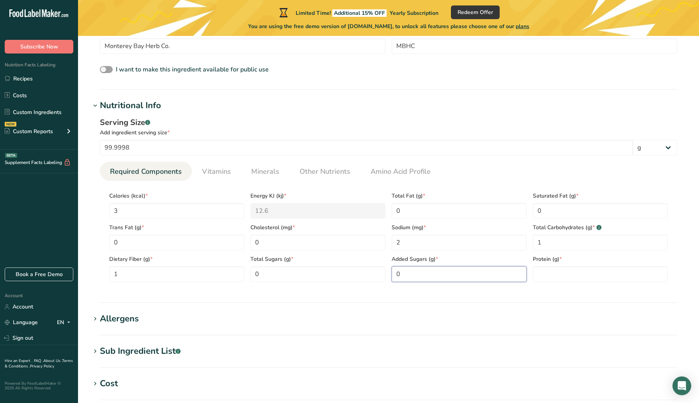
type Sugars "0"
click at [546, 273] on input "number" at bounding box center [600, 274] width 135 height 16
type input "0"
click at [482, 105] on h1 "Nutritional Info" at bounding box center [388, 105] width 596 height 13
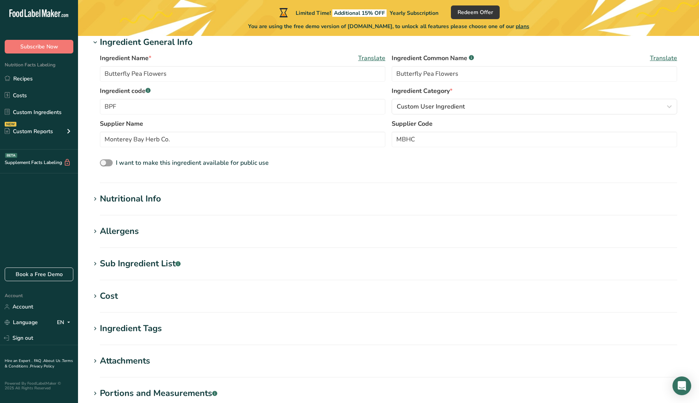
scroll to position [152, 0]
click at [153, 199] on div "Nutritional Info" at bounding box center [130, 199] width 61 height 13
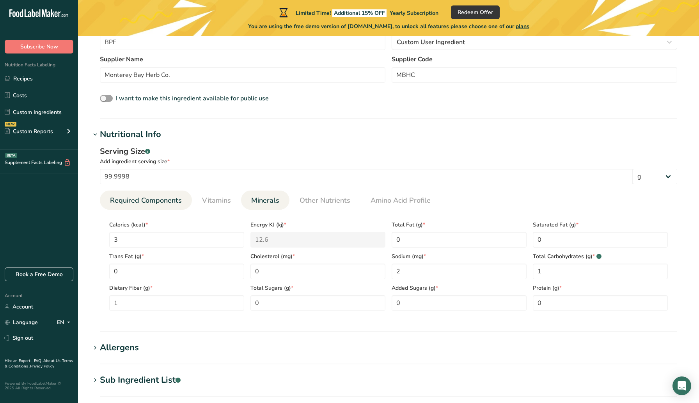
scroll to position [218, 0]
drag, startPoint x: 145, startPoint y: 176, endPoint x: 75, endPoint y: 178, distance: 69.9
click at [75, 178] on div ".a-20{fill:#fff;} Subscribe Now Nutrition Facts Labeling Recipes Costs Custom I…" at bounding box center [349, 200] width 699 height 837
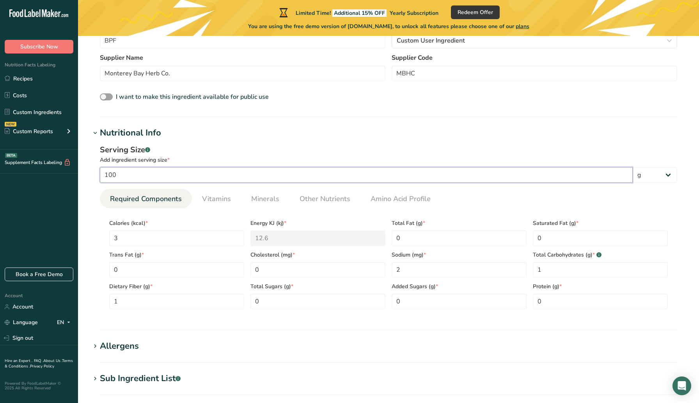
type input "100"
click at [271, 151] on div "Serving Size .a-a{fill:#347362;}.b-a{fill:#fff;}" at bounding box center [388, 150] width 577 height 12
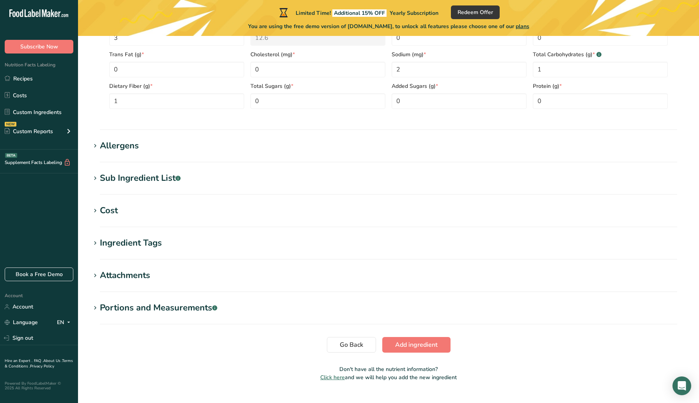
scroll to position [435, 0]
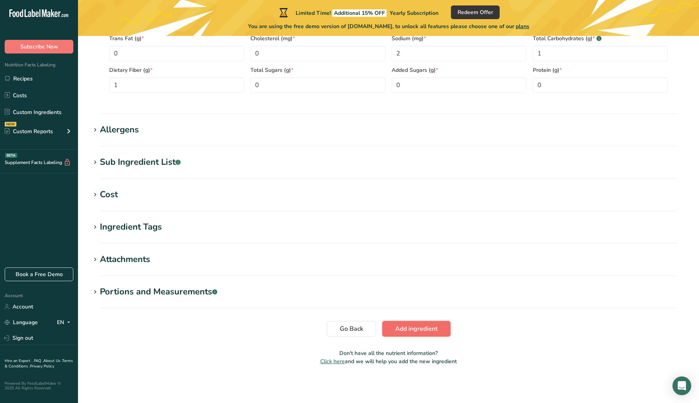
click at [413, 329] on span "Add ingredient" at bounding box center [416, 328] width 43 height 9
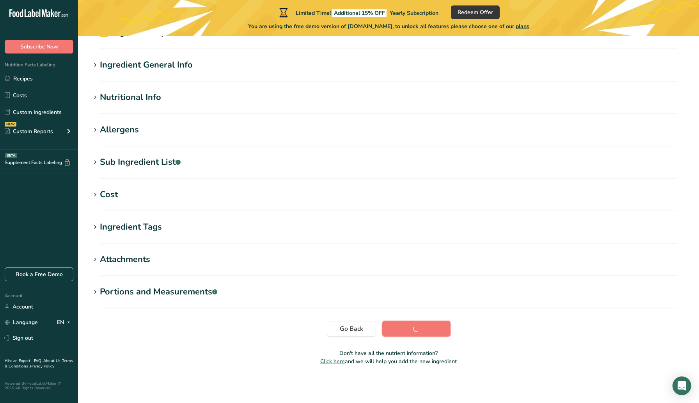
scroll to position [0, 0]
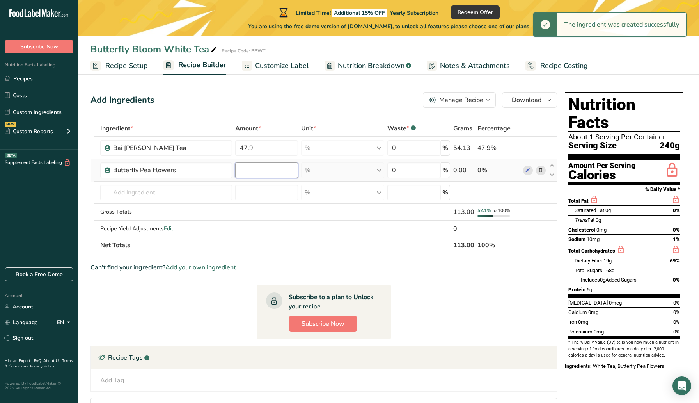
click at [263, 170] on input "number" at bounding box center [266, 170] width 63 height 16
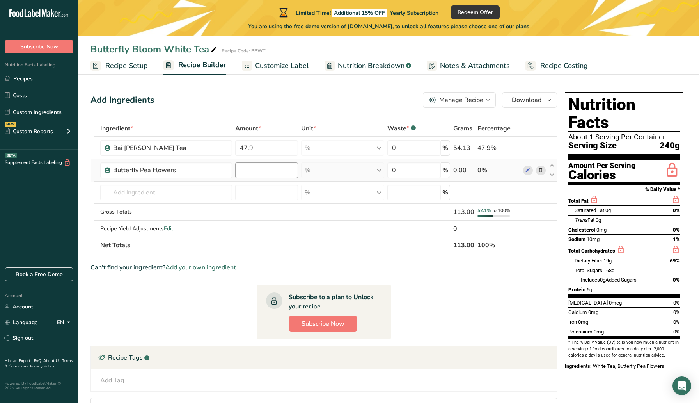
type input "0"
type input "16"
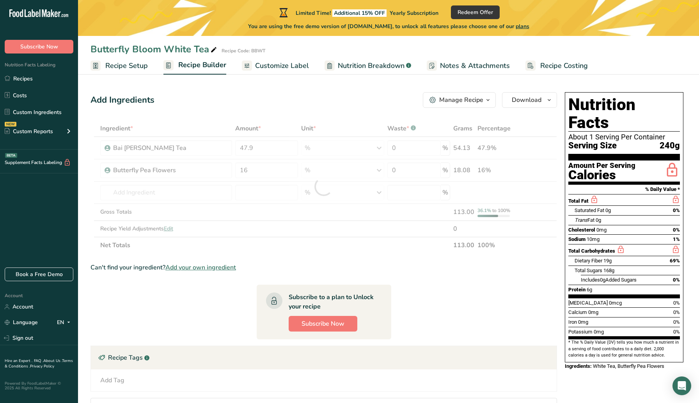
click at [196, 310] on section "Ingredient * Amount * Unit * Waste * .a-a{fill:#347362;}.b-a{fill:#fff;} Grams …" at bounding box center [323, 290] width 467 height 341
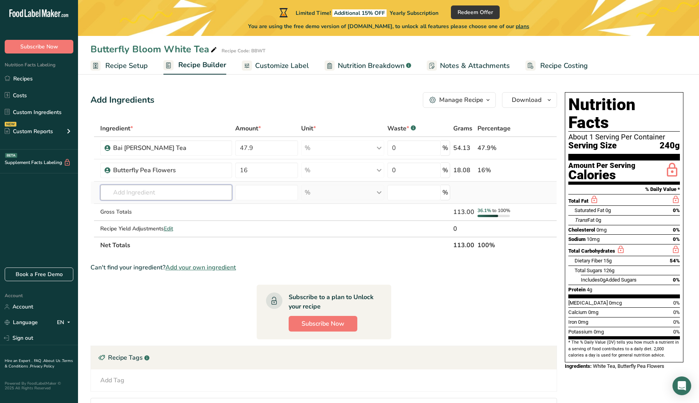
click at [162, 195] on input "text" at bounding box center [166, 193] width 132 height 16
type input "[PERSON_NAME]"
click at [159, 222] on div "Add your own ingredient" at bounding box center [166, 221] width 120 height 8
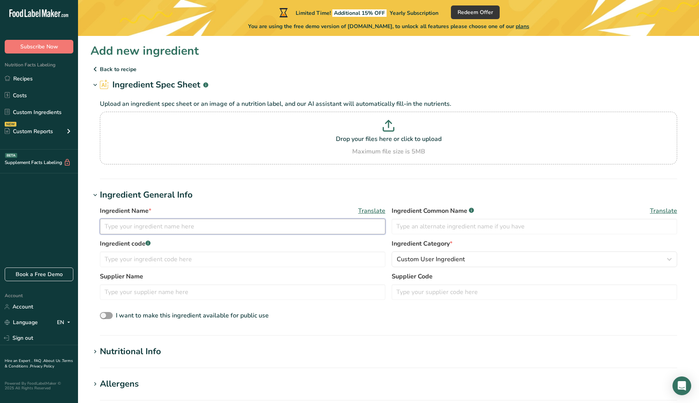
click at [184, 227] on input "text" at bounding box center [243, 226] width 286 height 16
type input "[PERSON_NAME]"
type input "JB"
click at [220, 294] on input "text" at bounding box center [243, 292] width 286 height 16
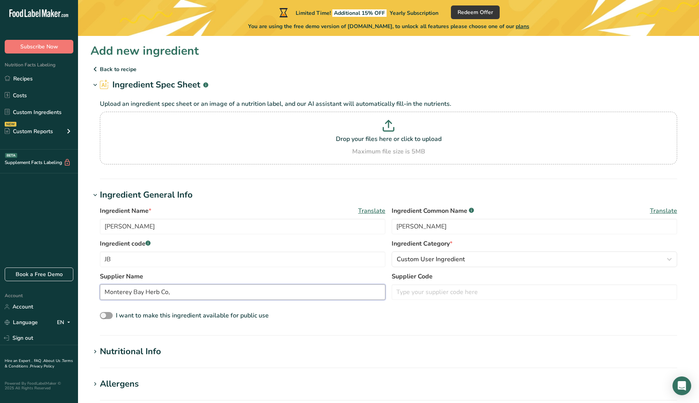
type input "Monterey Bay Herb Co,"
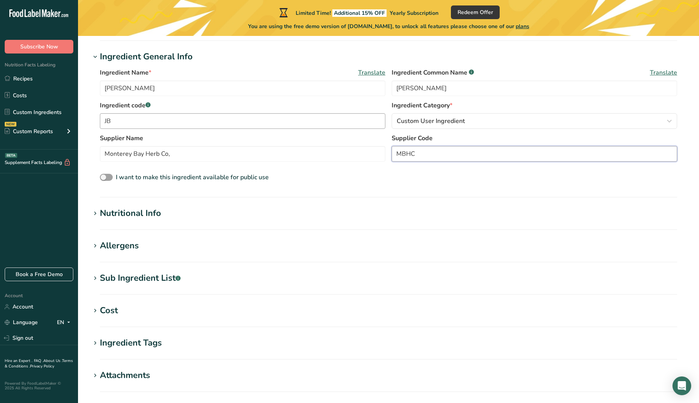
scroll to position [144, 0]
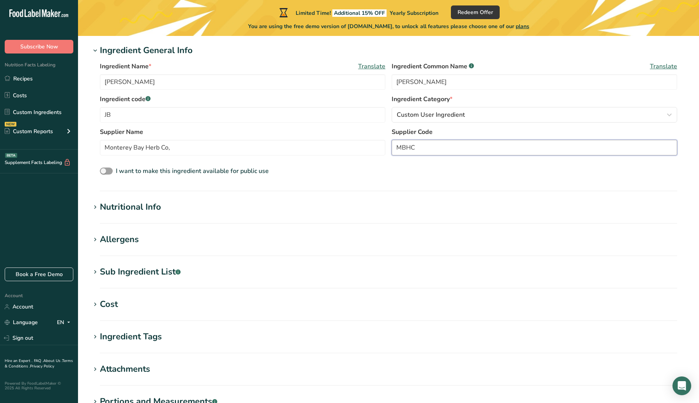
type input "MBHC"
click at [130, 210] on div "Nutritional Info" at bounding box center [130, 206] width 61 height 13
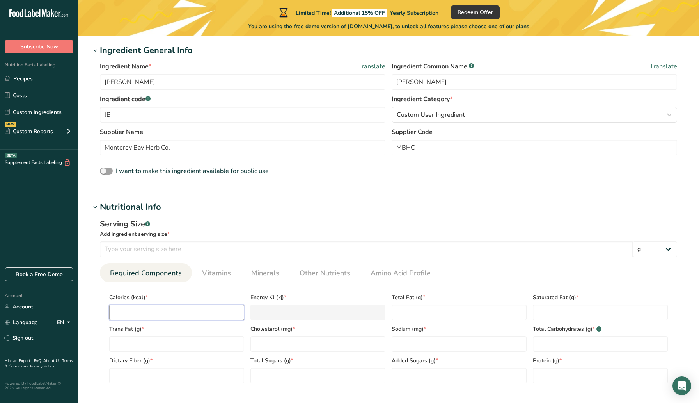
click at [161, 312] on input "number" at bounding box center [176, 312] width 135 height 16
type input "5"
type KJ "20.9"
type input "5"
click at [458, 312] on Fat "number" at bounding box center [459, 312] width 135 height 16
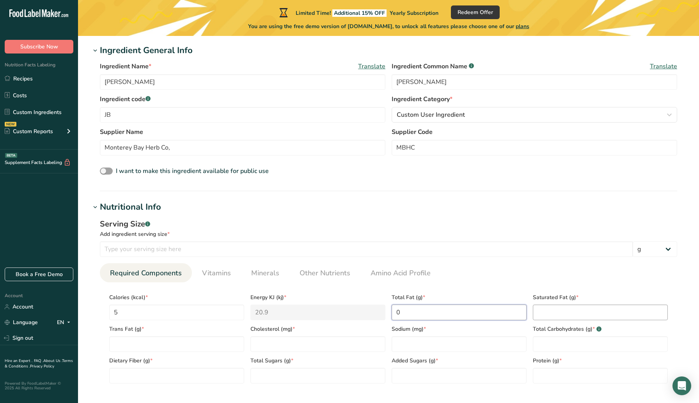
type Fat "0"
click at [563, 310] on Fat "number" at bounding box center [600, 312] width 135 height 16
type Fat "0"
click at [175, 344] on Fat "number" at bounding box center [176, 344] width 135 height 16
type Fat "0"
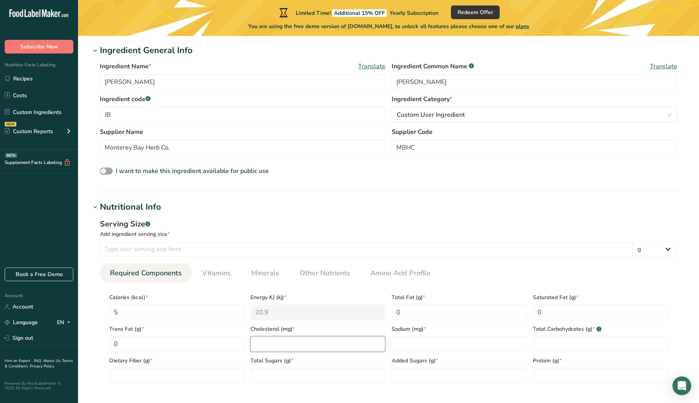
click at [275, 339] on input "number" at bounding box center [317, 344] width 135 height 16
type input "0"
click at [440, 346] on input "number" at bounding box center [459, 344] width 135 height 16
type input "1"
click at [541, 345] on Carbohydrates "number" at bounding box center [600, 344] width 135 height 16
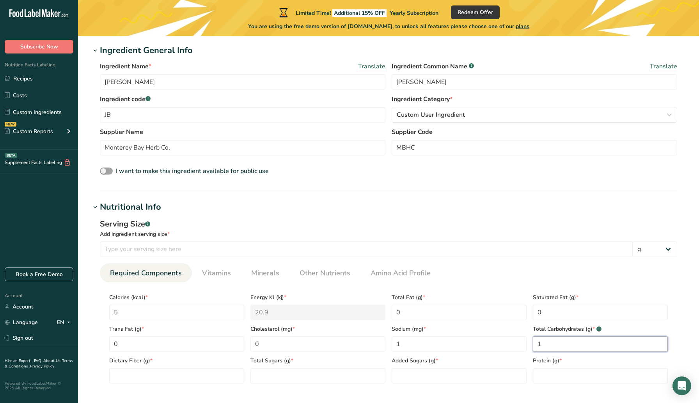
type Carbohydrates "1"
click at [172, 378] on Fiber "number" at bounding box center [176, 375] width 135 height 16
type Fiber "1"
click at [192, 250] on input "number" at bounding box center [366, 249] width 533 height 16
type input "100"
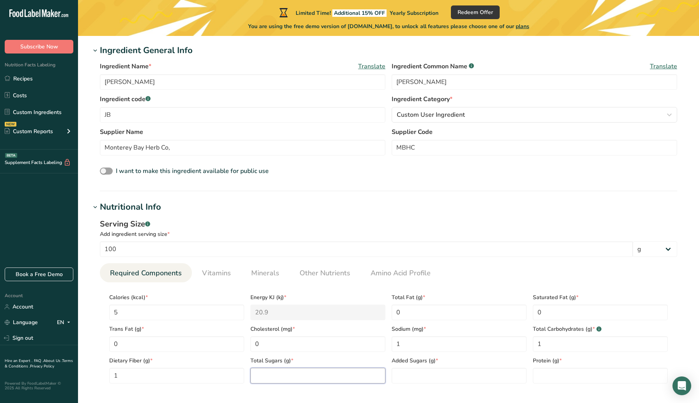
click at [294, 376] on Sugars "number" at bounding box center [317, 375] width 135 height 16
type Sugars "0"
click at [419, 377] on Sugars "number" at bounding box center [459, 375] width 135 height 16
type Sugars "0"
click at [565, 382] on input "number" at bounding box center [600, 375] width 135 height 16
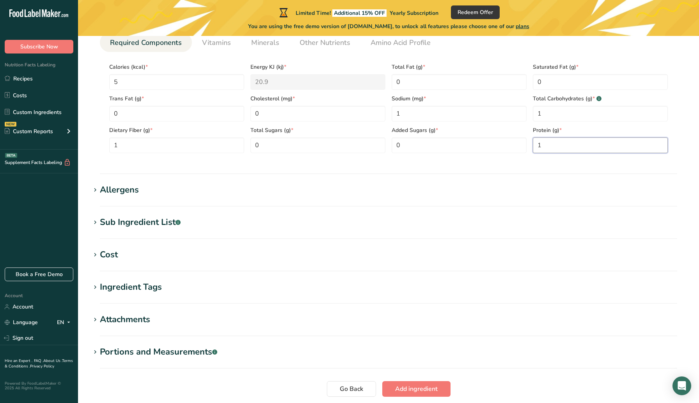
scroll to position [435, 0]
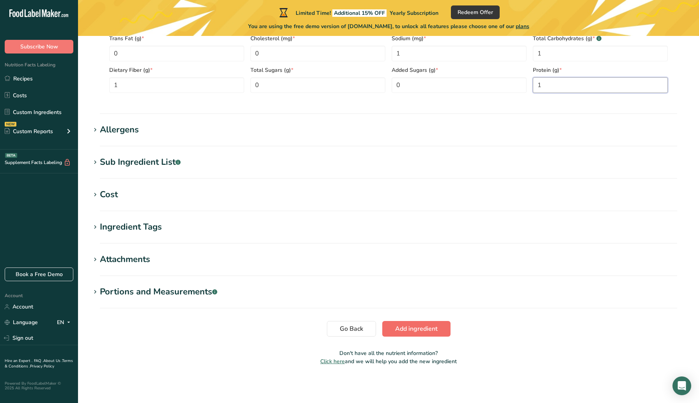
type input "1"
click at [408, 331] on span "Add ingredient" at bounding box center [416, 328] width 43 height 9
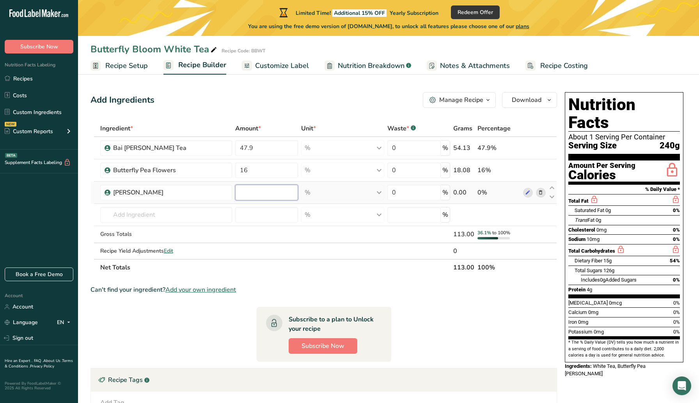
click at [253, 193] on input "number" at bounding box center [266, 193] width 63 height 16
type input "12"
click at [157, 333] on section "Ingredient * Amount * Unit * Waste * .a-a{fill:#347362;}.b-a{fill:#fff;} Grams …" at bounding box center [323, 301] width 467 height 363
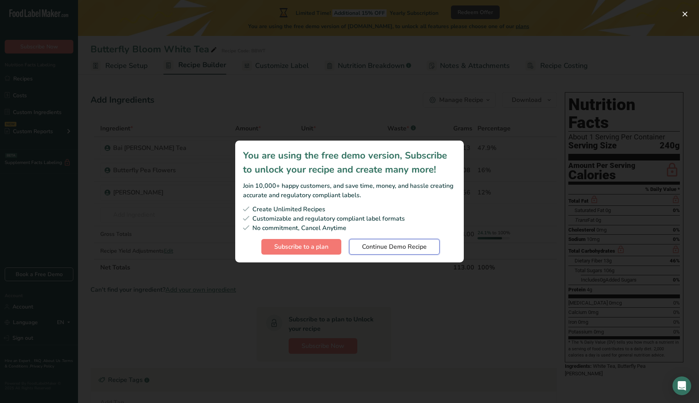
click at [403, 247] on span "Continue Demo Recipe" at bounding box center [394, 246] width 65 height 9
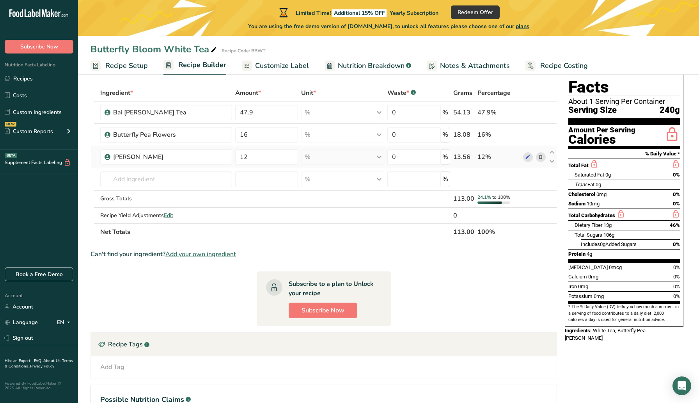
scroll to position [36, 0]
click at [157, 174] on input "text" at bounding box center [166, 179] width 132 height 16
type input "Rose Petals"
click at [138, 208] on div "Add your own ingredient" at bounding box center [166, 207] width 120 height 8
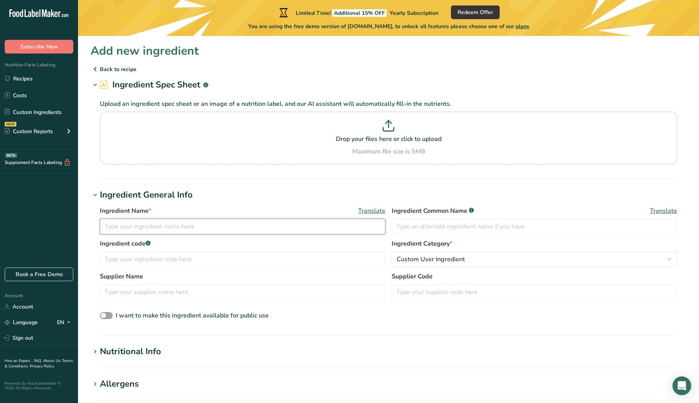
click at [196, 226] on input "text" at bounding box center [243, 226] width 286 height 16
type input "Rose Petals"
type input "Rose"
type input "RP"
type input "Monterey Bay Herb Co."
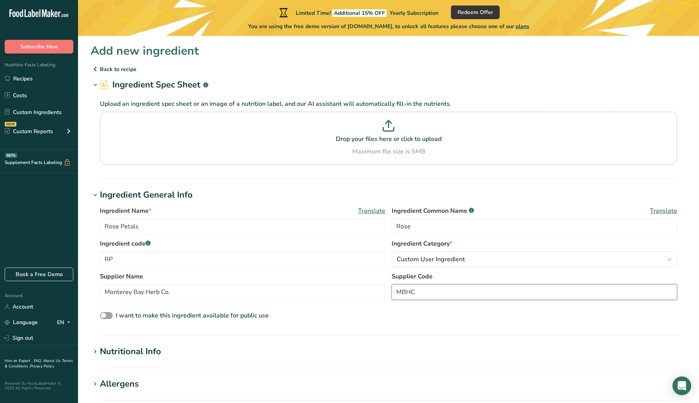
scroll to position [109, 0]
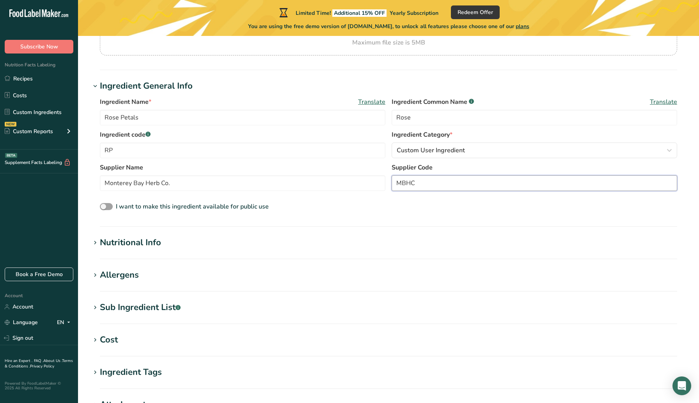
type input "MBHC"
click at [137, 243] on div "Nutritional Info" at bounding box center [130, 242] width 61 height 13
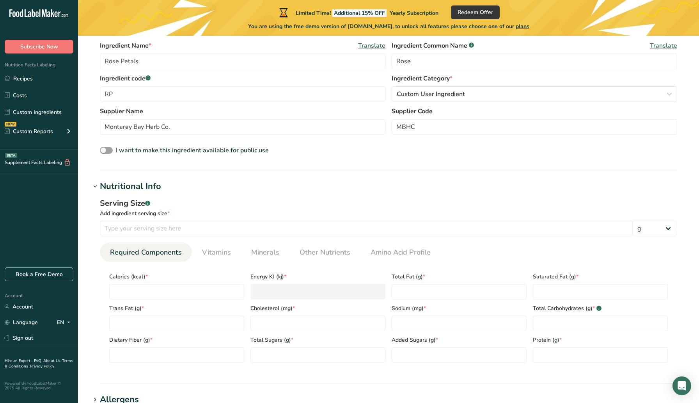
scroll to position [435, 0]
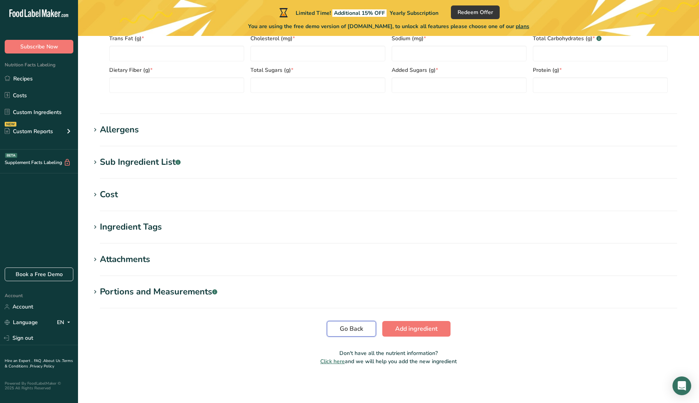
click at [341, 328] on span "Go Back" at bounding box center [351, 328] width 23 height 9
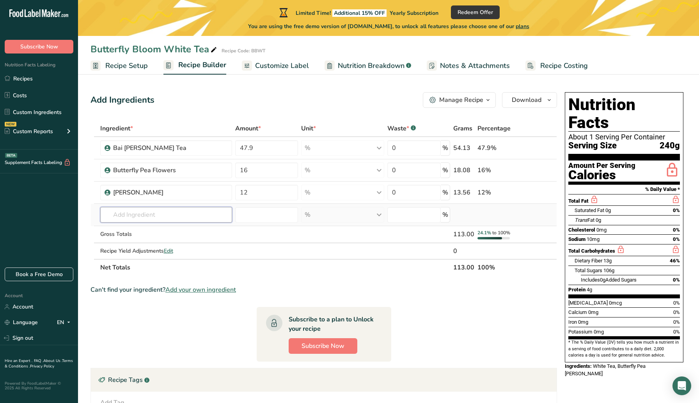
click at [176, 211] on input "text" at bounding box center [166, 215] width 132 height 16
type input "Hibiscus"
type input "H"
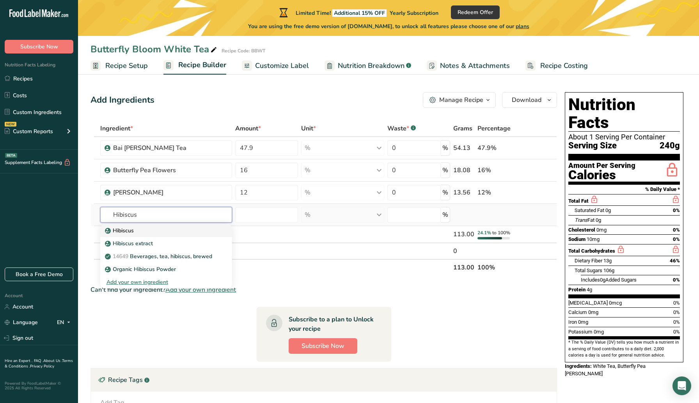
type input "Hibiscus"
click at [132, 231] on p "Hibiscus" at bounding box center [119, 230] width 27 height 8
type input "Hibiscus"
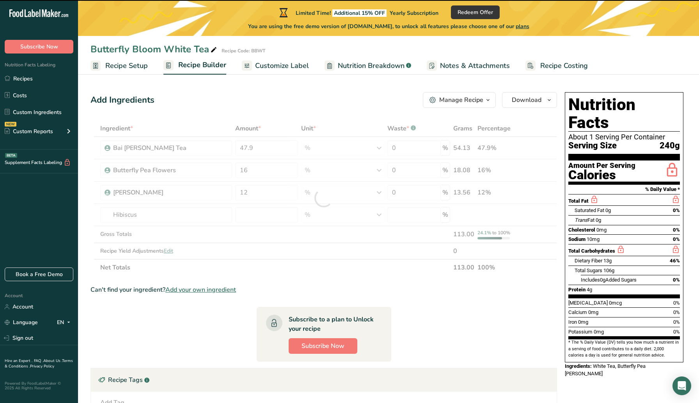
type input "0"
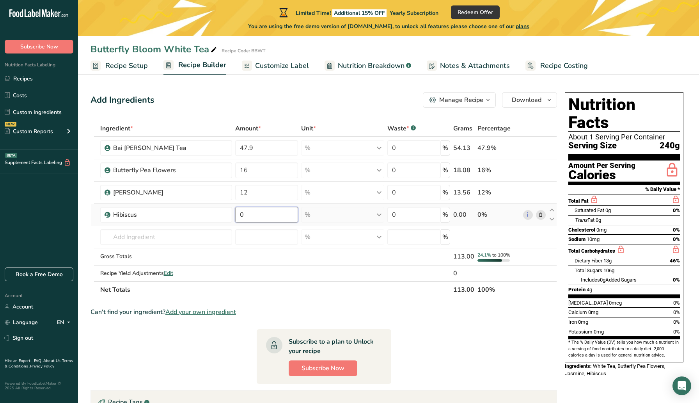
click at [276, 220] on input "0" at bounding box center [266, 215] width 63 height 16
type input "10"
click at [157, 351] on section "Ingredient * Amount * Unit * Waste * .a-a{fill:#347362;}.b-a{fill:#fff;} Grams …" at bounding box center [323, 312] width 467 height 385
click at [128, 235] on input "text" at bounding box center [166, 237] width 132 height 16
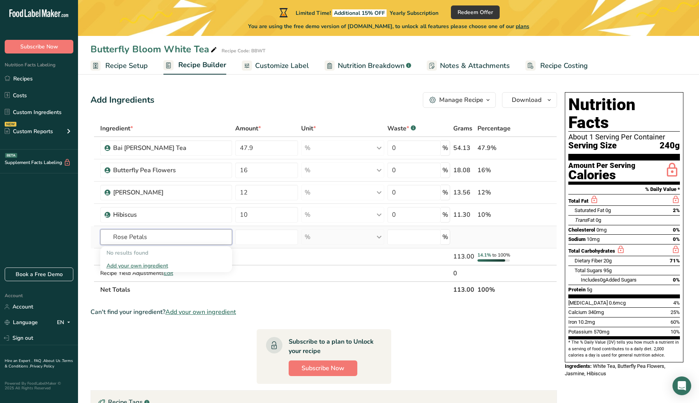
type input "Rose Petals"
click at [156, 265] on div "Add your own ingredient" at bounding box center [166, 265] width 120 height 8
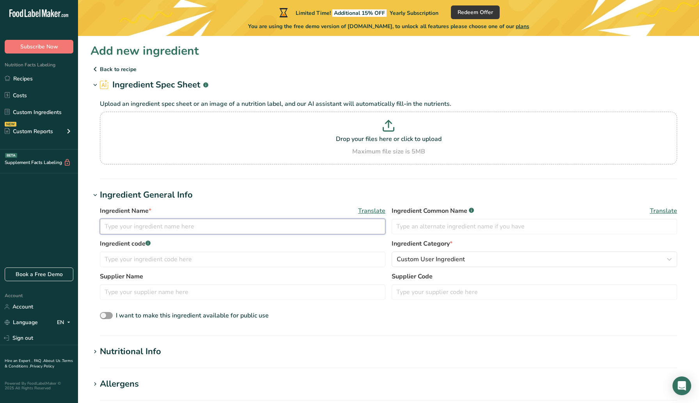
click at [188, 225] on input "text" at bounding box center [243, 226] width 286 height 16
type input "Rose Petals"
type input "Rose"
type input "RP"
type input "Monterey Bay Herb Co."
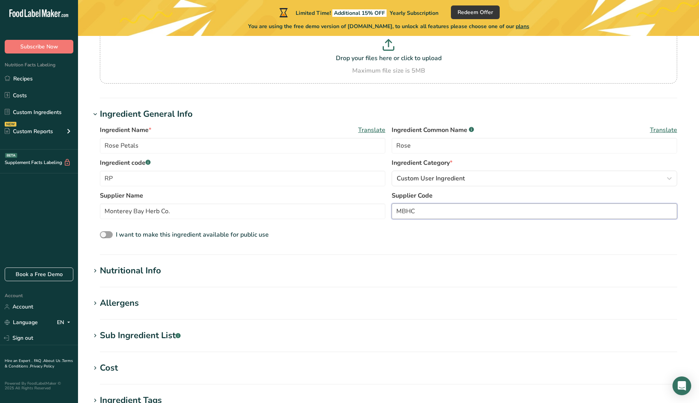
scroll to position [114, 0]
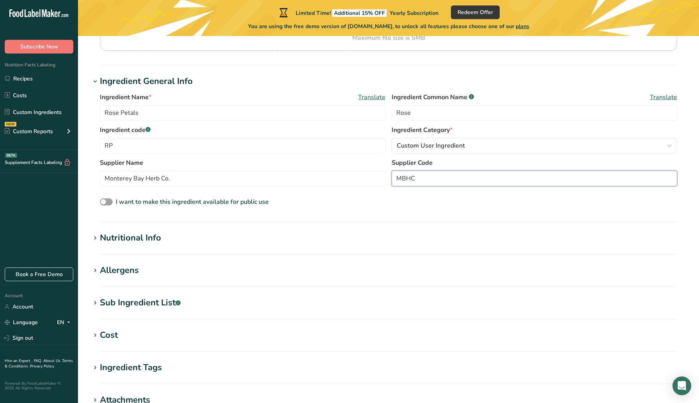
type input "MBHC"
click at [147, 237] on div "Nutritional Info" at bounding box center [130, 237] width 61 height 13
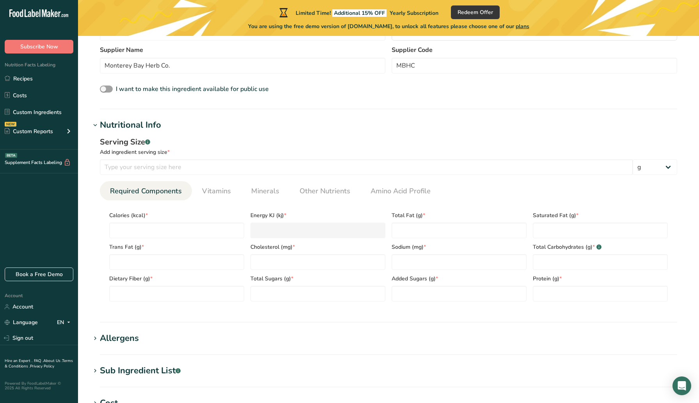
scroll to position [228, 0]
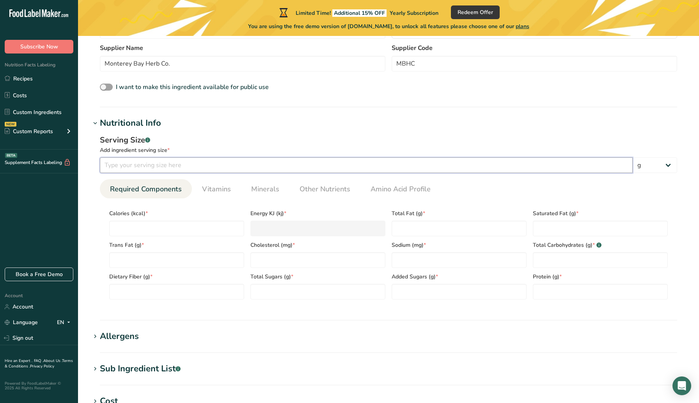
click at [145, 163] on input "number" at bounding box center [366, 165] width 533 height 16
type input "100"
click at [148, 228] on input "number" at bounding box center [176, 228] width 135 height 16
type input "6"
type KJ "25.1"
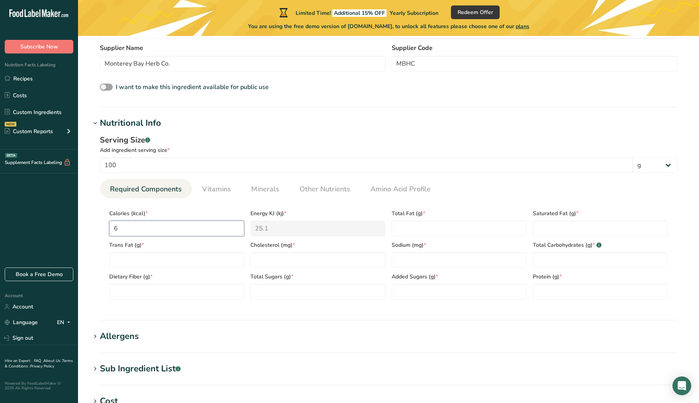
type input "6"
click at [430, 223] on Fat "number" at bounding box center [459, 228] width 135 height 16
type Fat "0"
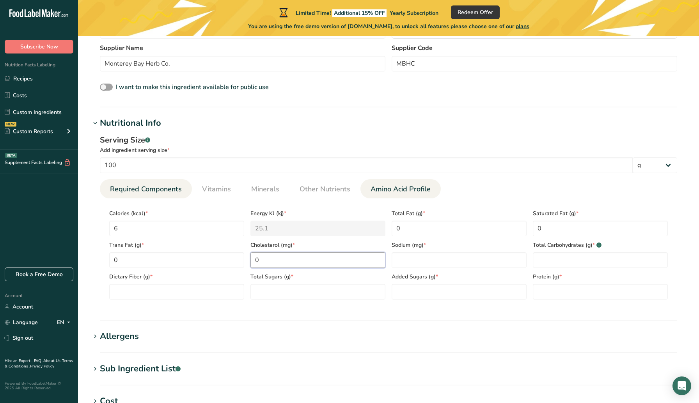
type input "0"
type input "1"
type Carbohydrates "1"
type Fiber "1"
type Sugars "0"
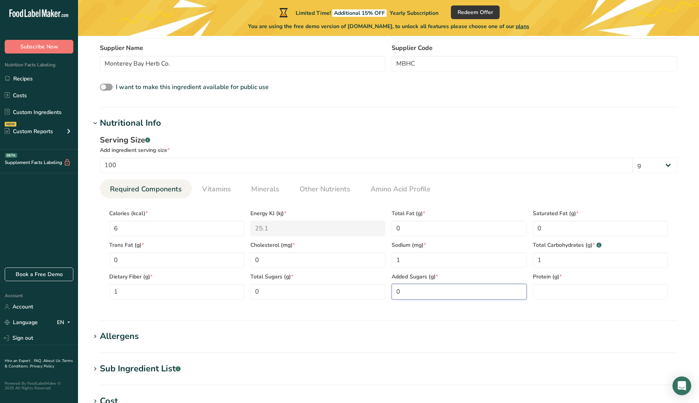
type Sugars "0"
type input "1"
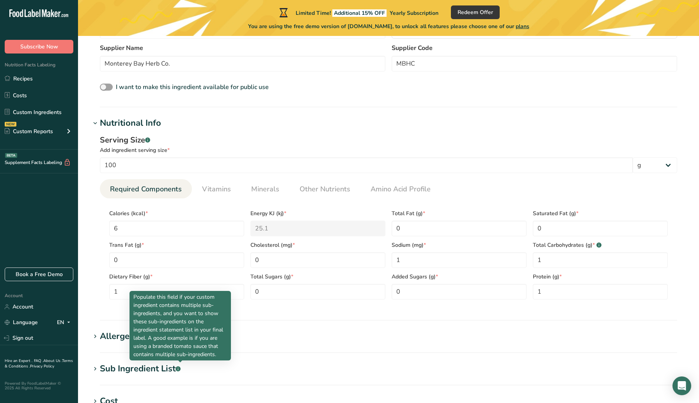
scroll to position [435, 0]
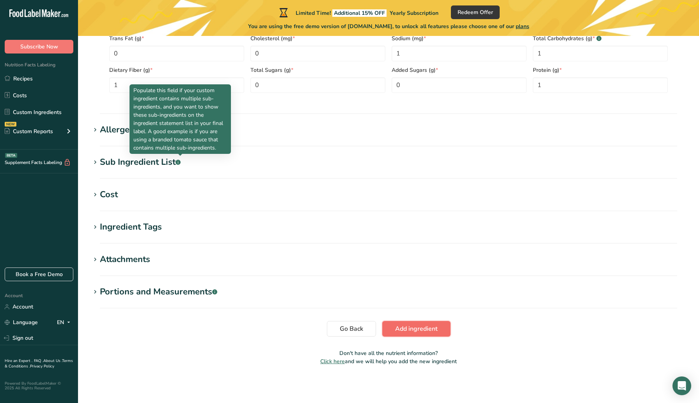
click at [442, 334] on button "Add ingredient" at bounding box center [416, 329] width 68 height 16
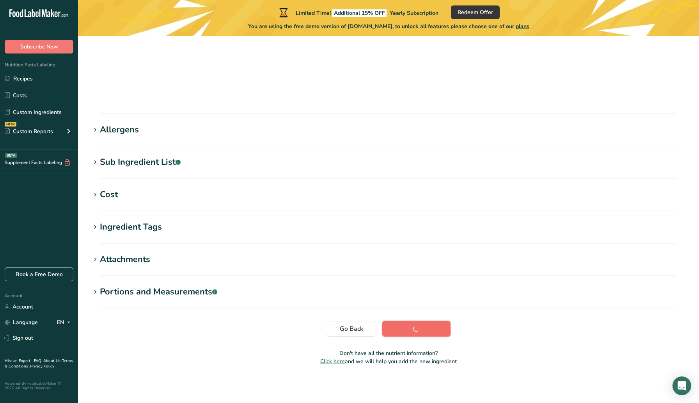
scroll to position [52, 0]
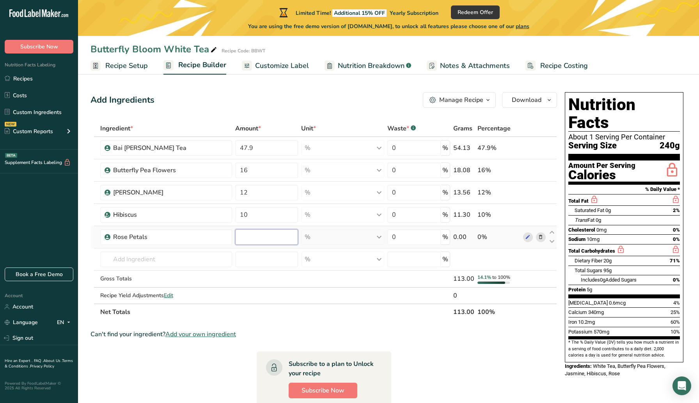
click at [268, 237] on input "number" at bounding box center [266, 237] width 63 height 16
type input "10"
click at [385, 315] on div "Ingredient * Amount * Unit * Waste * .a-a{fill:#347362;}.b-a{fill:#fff;} Grams …" at bounding box center [323, 220] width 467 height 200
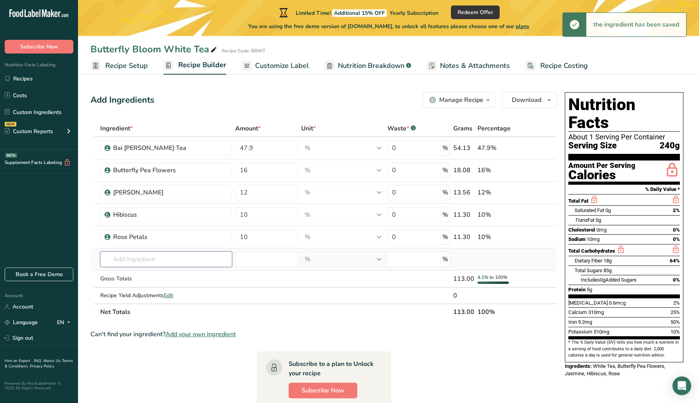
click at [149, 260] on input "text" at bounding box center [166, 259] width 132 height 16
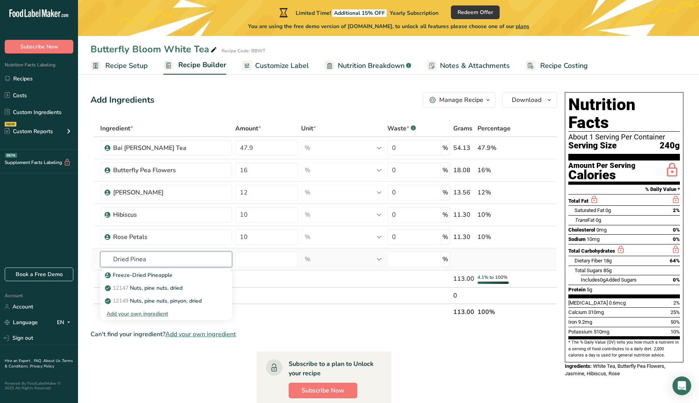
type input "Dried Pinea"
click at [155, 319] on div "Add your own ingredient" at bounding box center [166, 313] width 132 height 13
click at [155, 317] on div "Add your own ingredient" at bounding box center [166, 313] width 120 height 8
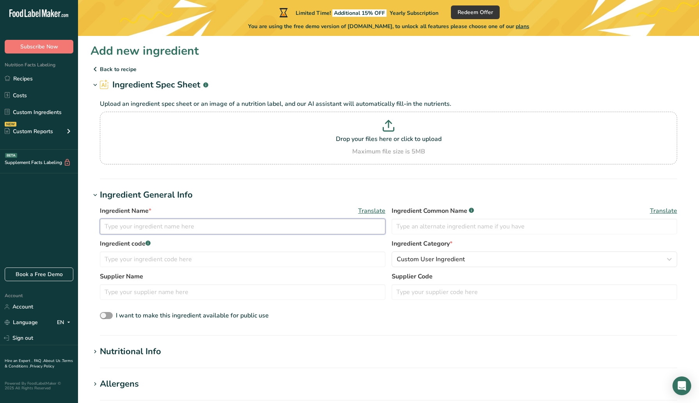
click at [161, 227] on input "text" at bounding box center [243, 226] width 286 height 16
type input "Dried Pineapple"
type input "Pineapple"
type input "DP"
type input "[DOMAIN_NAME]"
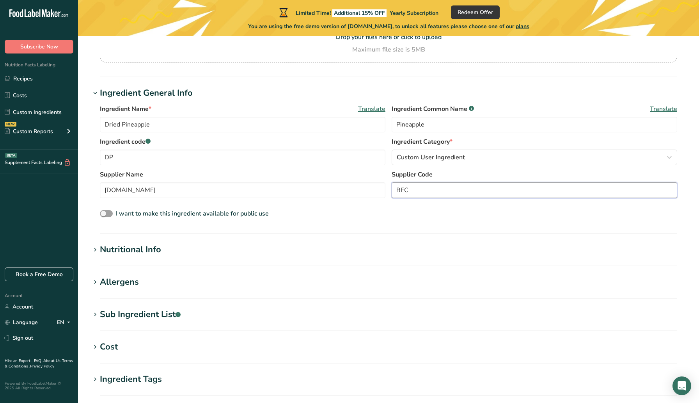
scroll to position [102, 0]
type input "BFC"
click at [130, 247] on div "Nutritional Info" at bounding box center [130, 249] width 61 height 13
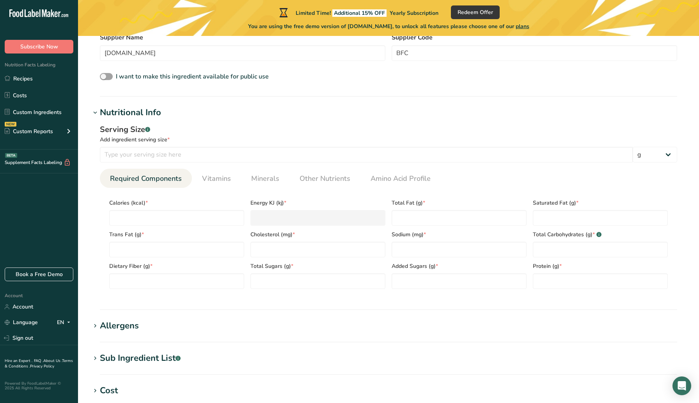
scroll to position [241, 0]
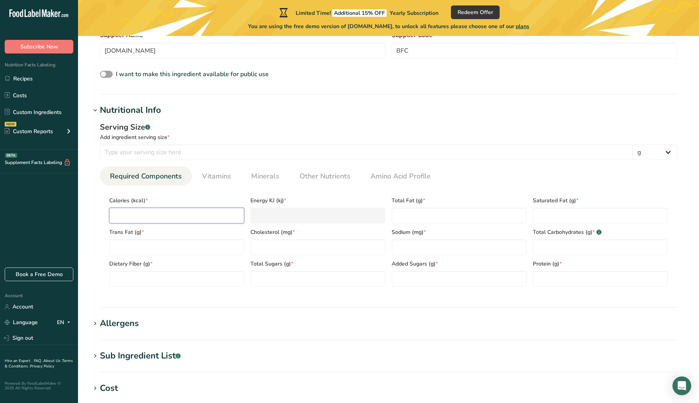
click at [157, 221] on input "number" at bounding box center [176, 216] width 135 height 16
type input "3"
type KJ "12.6"
type input "32"
type KJ "133.9"
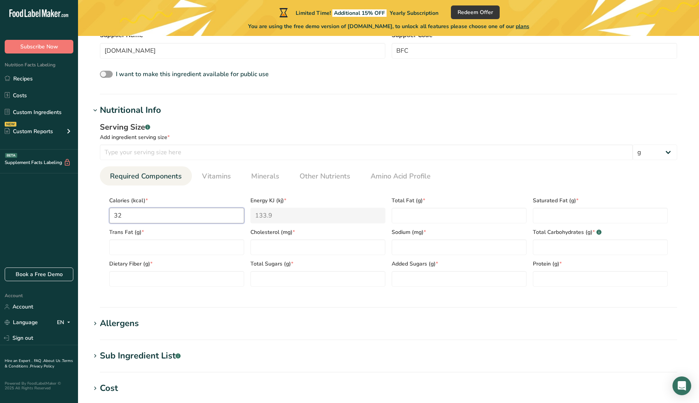
type input "325"
type KJ "1359.8"
type input "325"
type Fat "1"
type Fat "0"
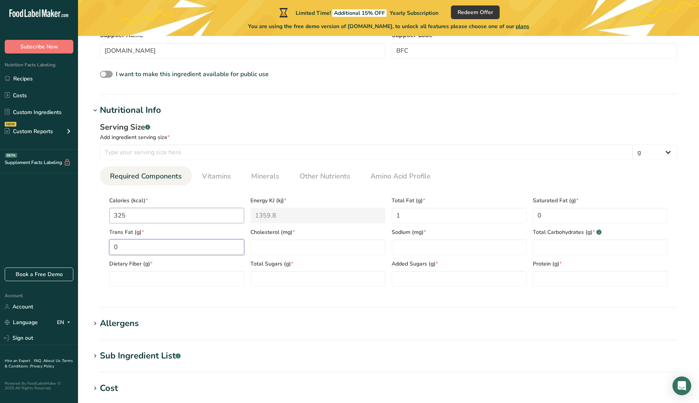
type Fat "0"
type input "0"
type input "5"
type Carbohydrates "86"
type Fiber "8"
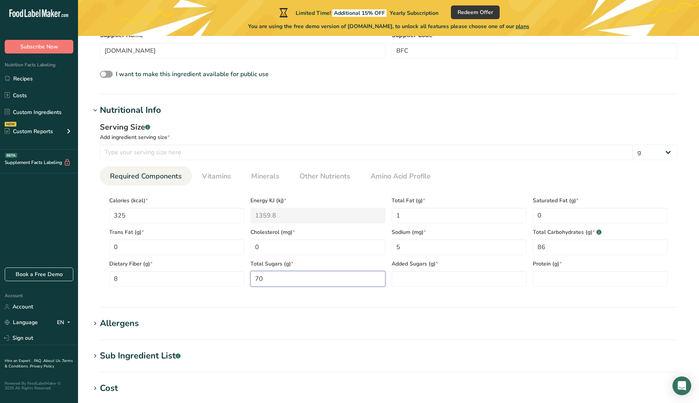
type Sugars "70"
type Sugars "0"
type input "3"
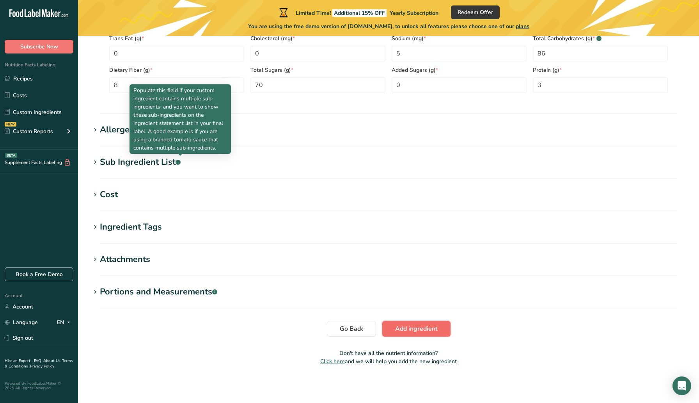
click at [426, 330] on span "Add ingredient" at bounding box center [416, 328] width 43 height 9
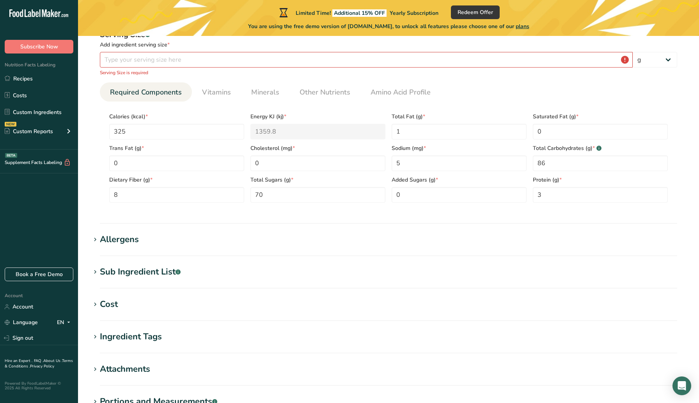
scroll to position [0, 0]
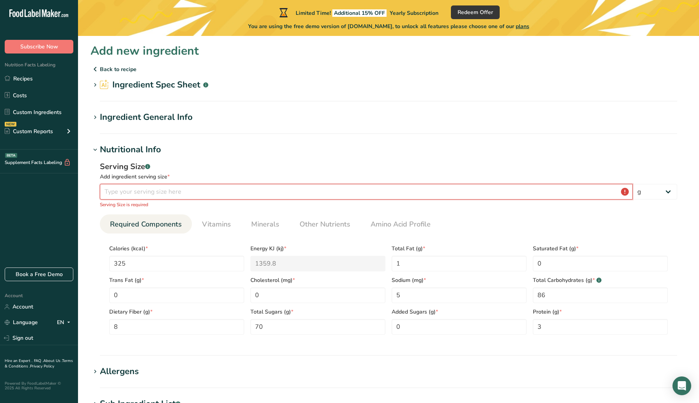
click at [344, 194] on input "number" at bounding box center [366, 192] width 533 height 16
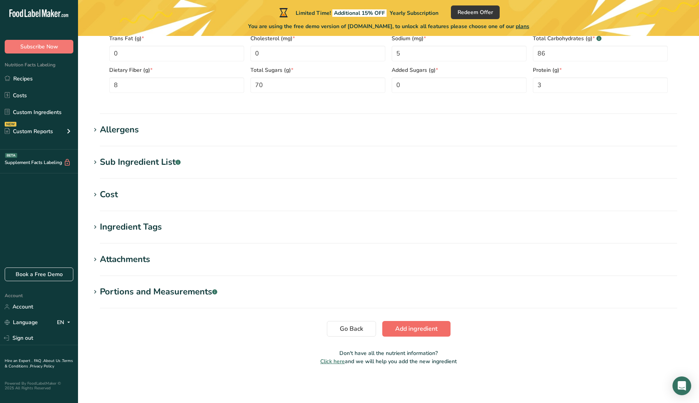
type input "100"
click at [420, 330] on span "Add ingredient" at bounding box center [416, 328] width 43 height 9
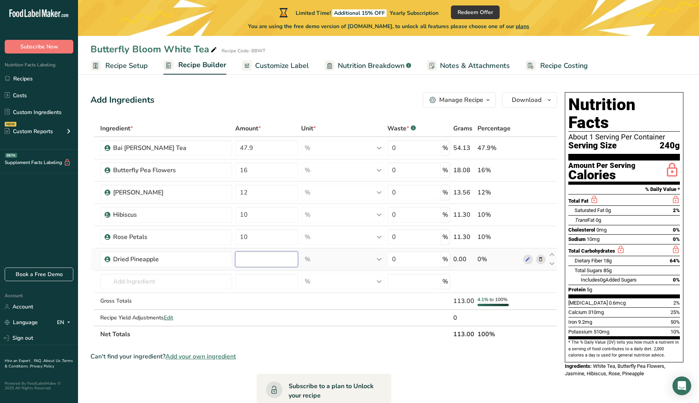
click at [260, 258] on input "number" at bounding box center [266, 259] width 63 height 16
type input "4"
click at [147, 373] on section "Ingredient * Amount * Unit * Waste * .a-a{fill:#347362;}.b-a{fill:#fff;} Grams …" at bounding box center [323, 343] width 467 height 446
click at [474, 99] on div "Manage Recipe" at bounding box center [461, 99] width 44 height 9
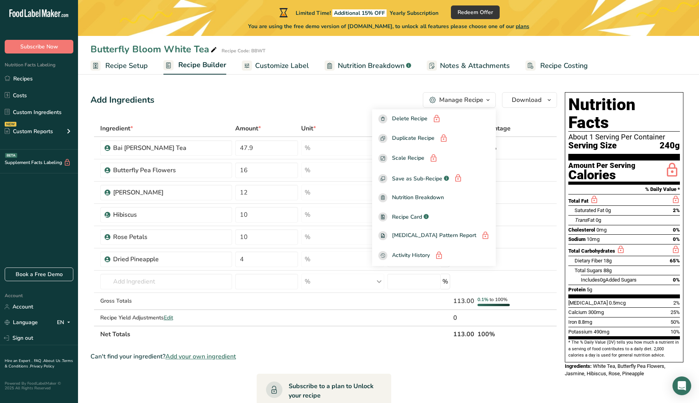
click at [345, 97] on div "Add Ingredients Manage Recipe Delete Recipe Duplicate Recipe Scale Recipe Save …" at bounding box center [323, 100] width 467 height 16
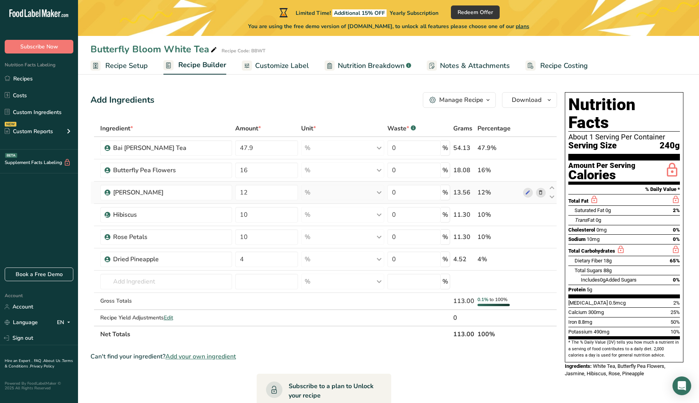
scroll to position [172, 0]
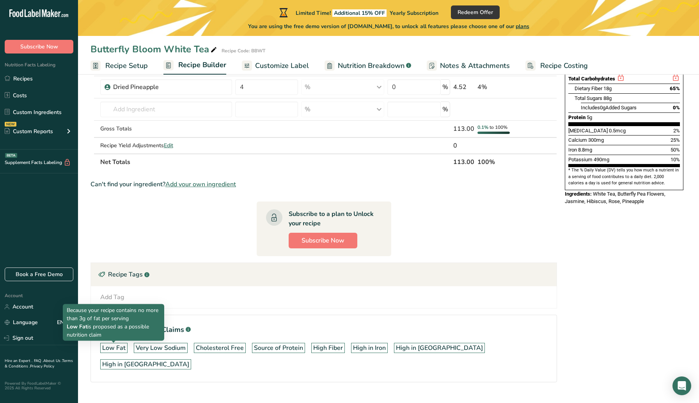
click at [118, 350] on div "Low Fat" at bounding box center [113, 347] width 23 height 9
click at [121, 346] on div "Low Fat" at bounding box center [113, 347] width 23 height 9
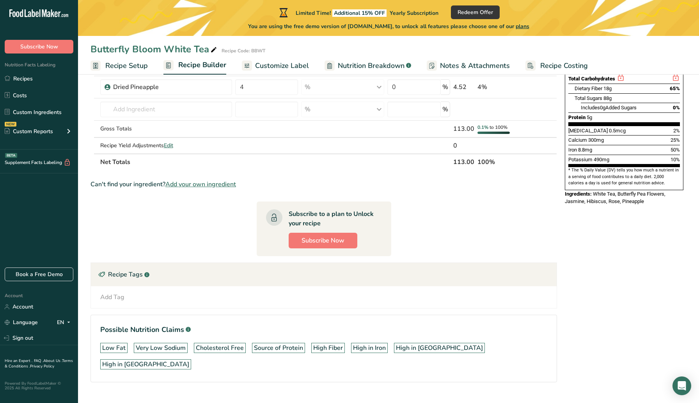
click at [122, 292] on div "Add Tag" at bounding box center [112, 296] width 24 height 9
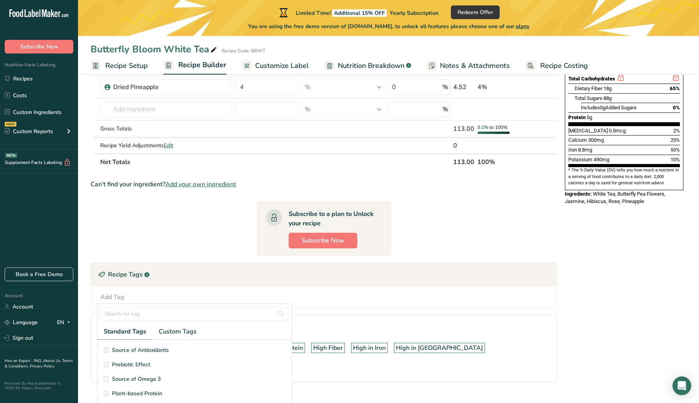
click at [163, 217] on section "Ingredient * Amount * Unit * Waste * .a-a{fill:#347362;}.b-a{fill:#fff;} Grams …" at bounding box center [323, 171] width 467 height 446
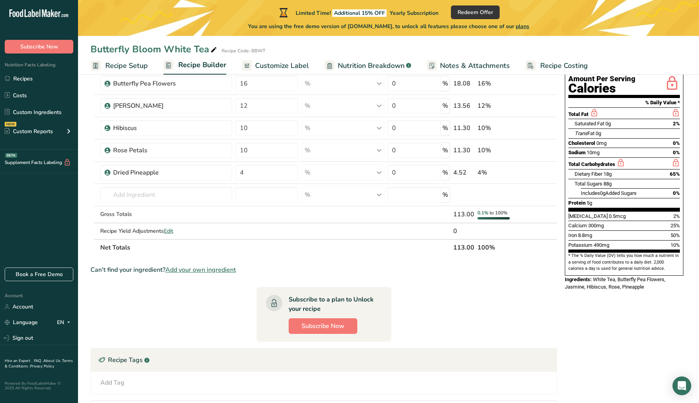
scroll to position [0, 0]
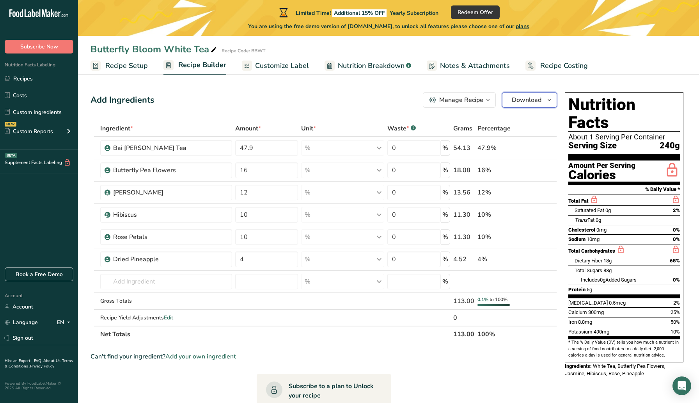
click at [545, 99] on span "button" at bounding box center [549, 99] width 9 height 9
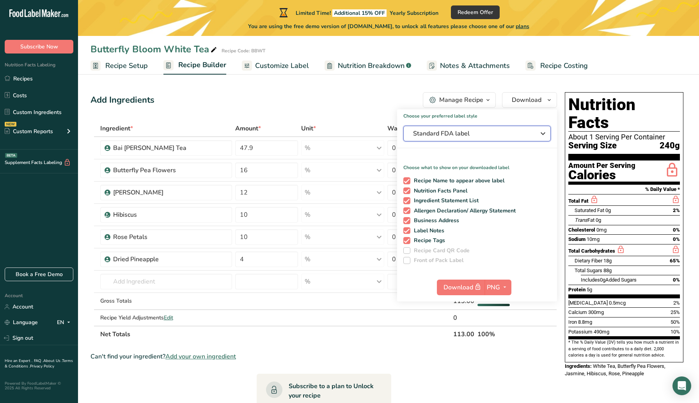
click at [499, 131] on span "Standard FDA label" at bounding box center [471, 133] width 117 height 9
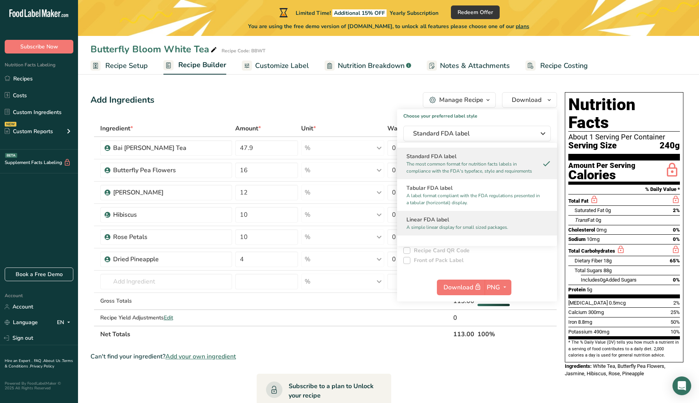
click at [478, 219] on h2 "Linear FDA label" at bounding box center [476, 219] width 141 height 8
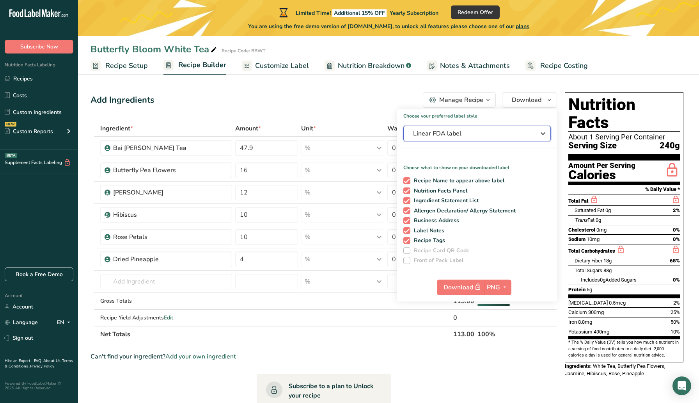
click at [527, 135] on span "Linear FDA label" at bounding box center [471, 133] width 117 height 9
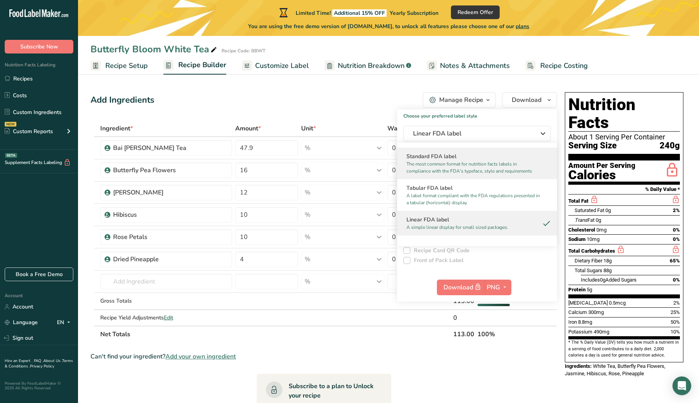
click at [513, 171] on p "The most common format for nutrition facts labels in compliance with the FDA's …" at bounding box center [473, 167] width 134 height 14
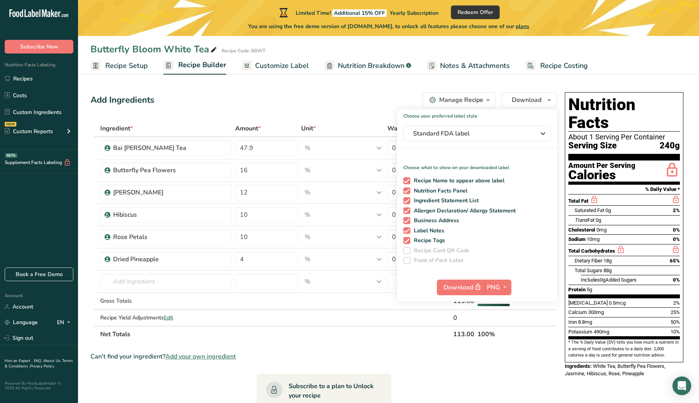
click at [367, 337] on th "Net Totals" at bounding box center [275, 333] width 353 height 16
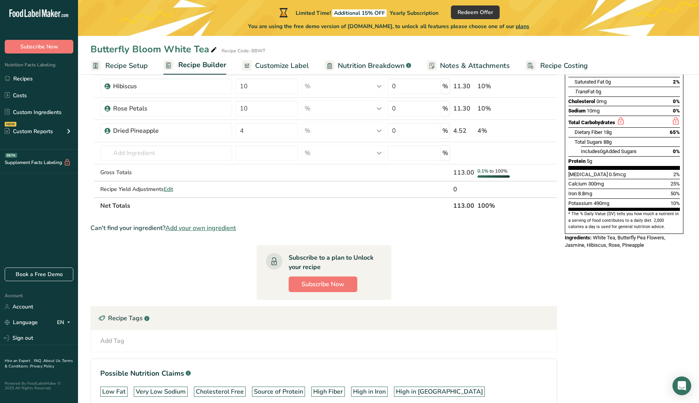
scroll to position [129, 0]
click at [337, 286] on span "Subscribe Now" at bounding box center [323, 283] width 43 height 9
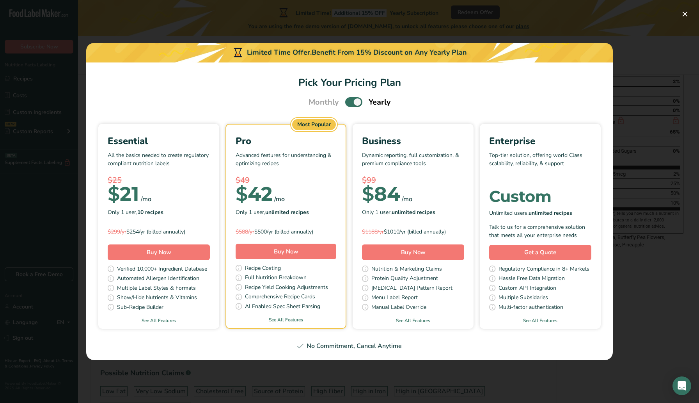
click at [355, 99] on span "Pick Your Pricing Plan Modal" at bounding box center [353, 102] width 17 height 10
click at [350, 99] on input "Pick Your Pricing Plan Modal" at bounding box center [347, 101] width 5 height 5
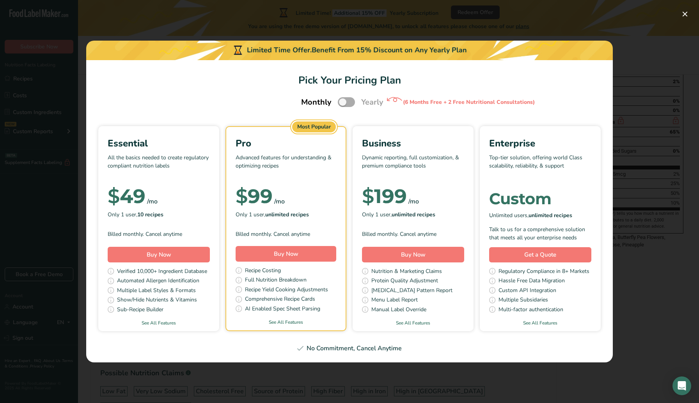
click at [346, 102] on span "Pick Your Pricing Plan Modal" at bounding box center [346, 102] width 17 height 10
click at [343, 102] on input "Pick Your Pricing Plan Modal" at bounding box center [340, 101] width 5 height 5
checkbox input "true"
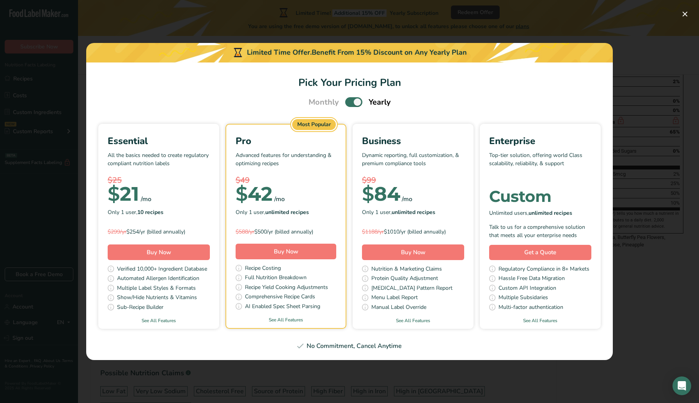
click at [216, 81] on h1 "Pick Your Pricing Plan" at bounding box center [350, 82] width 508 height 15
